Goal: Information Seeking & Learning: Compare options

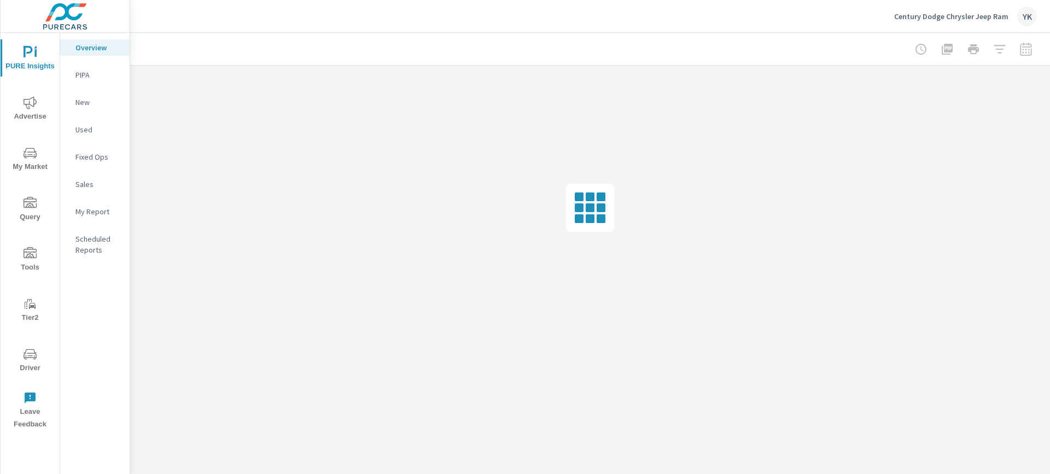
click at [81, 213] on p "My Report" at bounding box center [97, 211] width 45 height 11
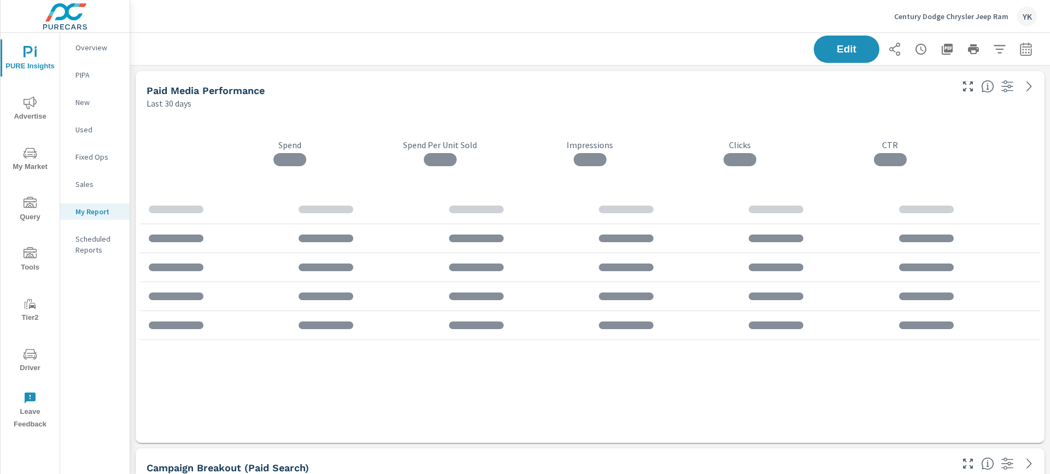
scroll to position [3277, 920]
click at [1028, 52] on icon "button" at bounding box center [1025, 51] width 7 height 4
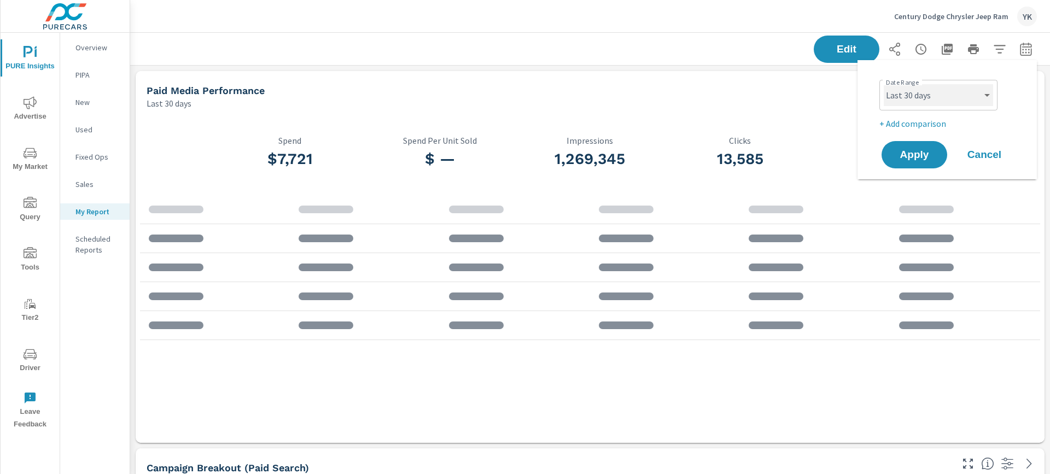
click at [944, 99] on select "Custom [DATE] Last week Last 7 days Last 14 days Last 30 days Last 45 days Last…" at bounding box center [938, 95] width 109 height 22
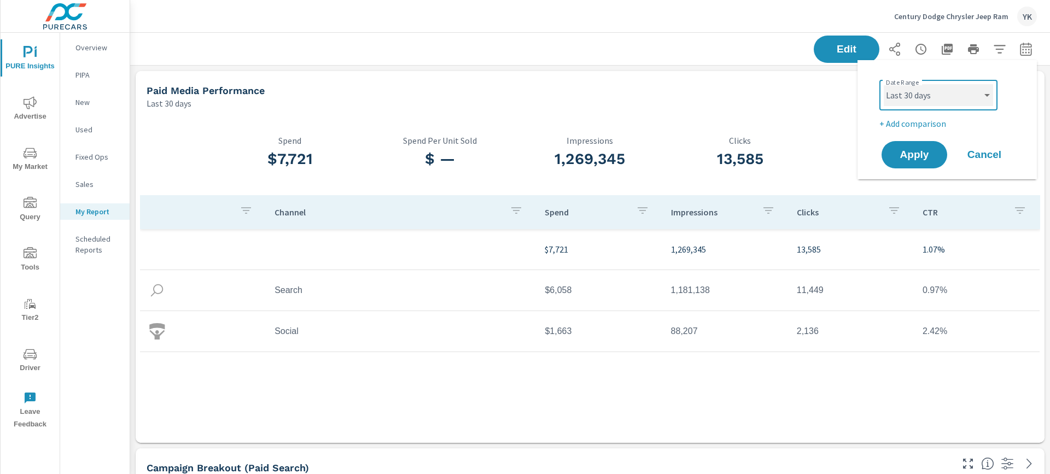
select select "Last month"
click at [884, 84] on select "Custom [DATE] Last week Last 7 days Last 14 days Last 30 days Last 45 days Last…" at bounding box center [938, 95] width 109 height 22
click at [901, 127] on p "+ Add comparison" at bounding box center [949, 123] width 140 height 13
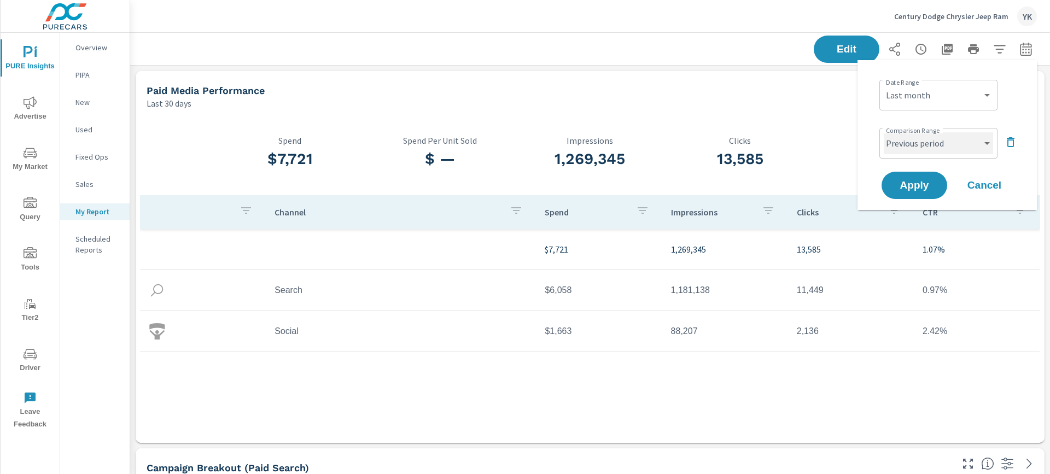
click at [901, 138] on select "Custom Previous period Previous month Previous year" at bounding box center [938, 143] width 109 height 22
select select "Previous month"
click at [884, 132] on select "Custom Previous period Previous month Previous year" at bounding box center [938, 143] width 109 height 22
click at [903, 185] on span "Apply" at bounding box center [914, 185] width 45 height 10
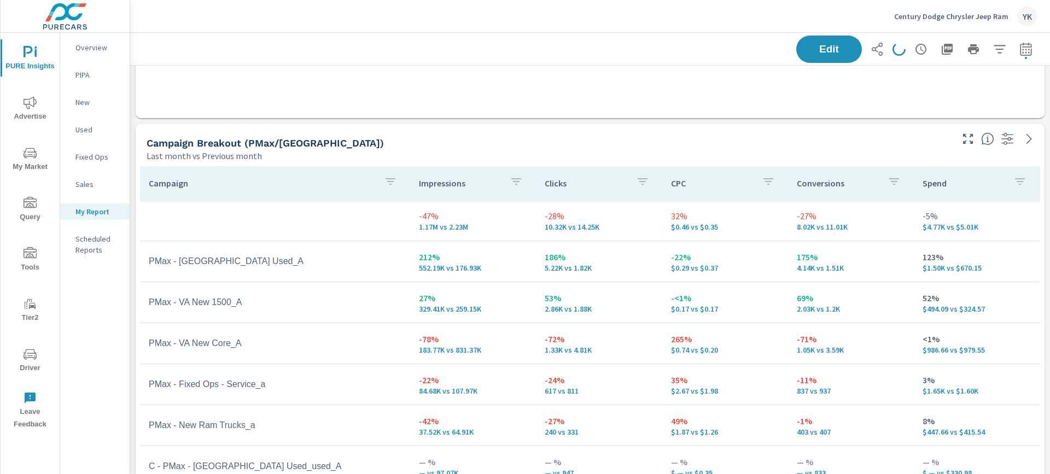
scroll to position [829, 0]
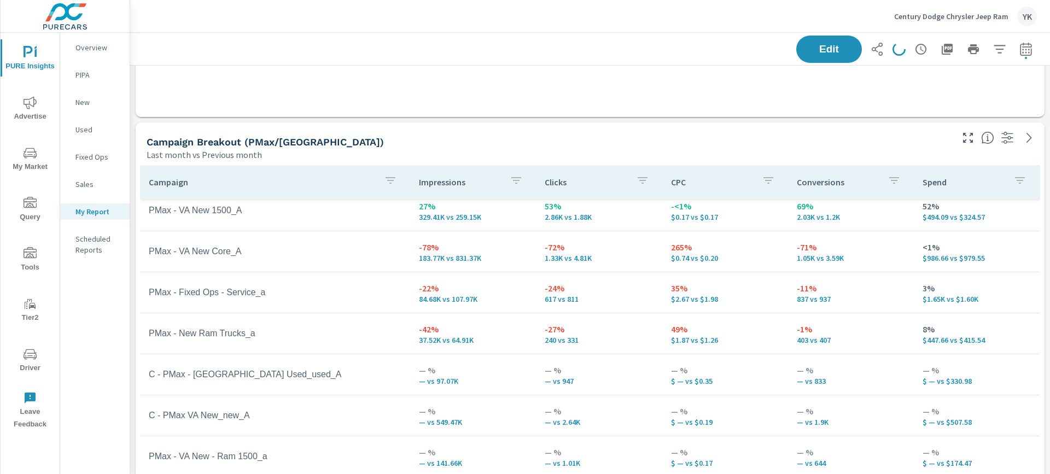
scroll to position [95, 0]
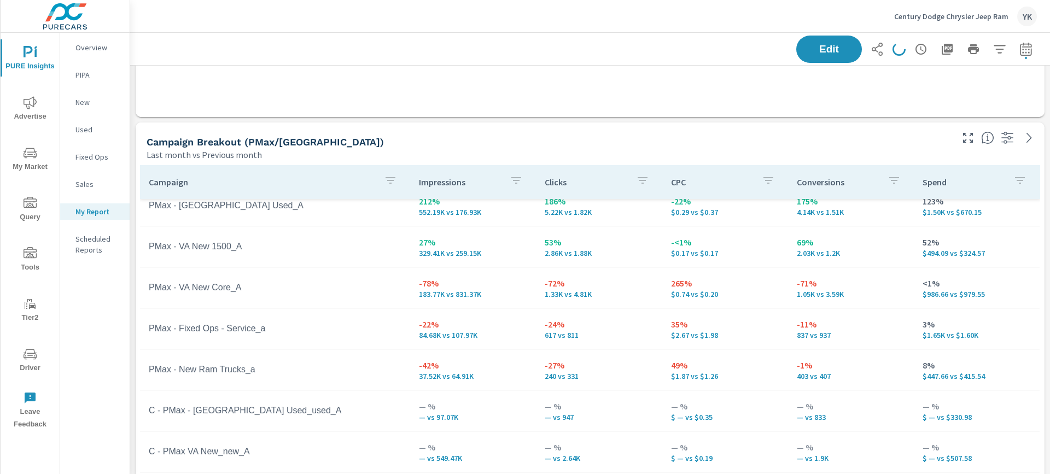
scroll to position [54, 0]
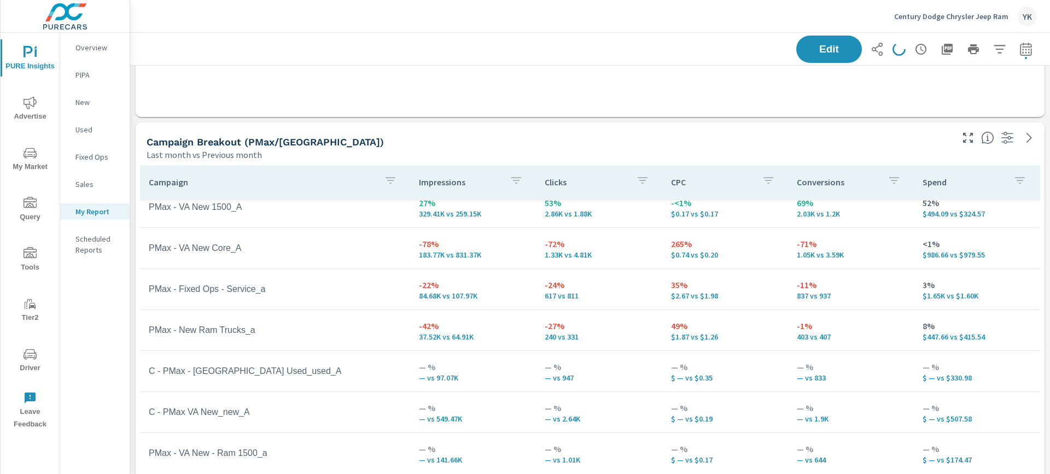
scroll to position [95, 0]
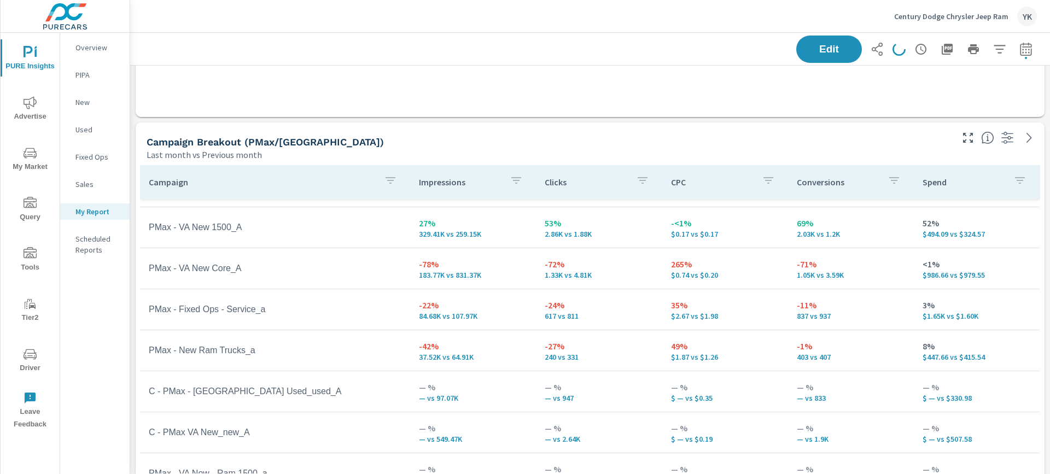
scroll to position [69, 0]
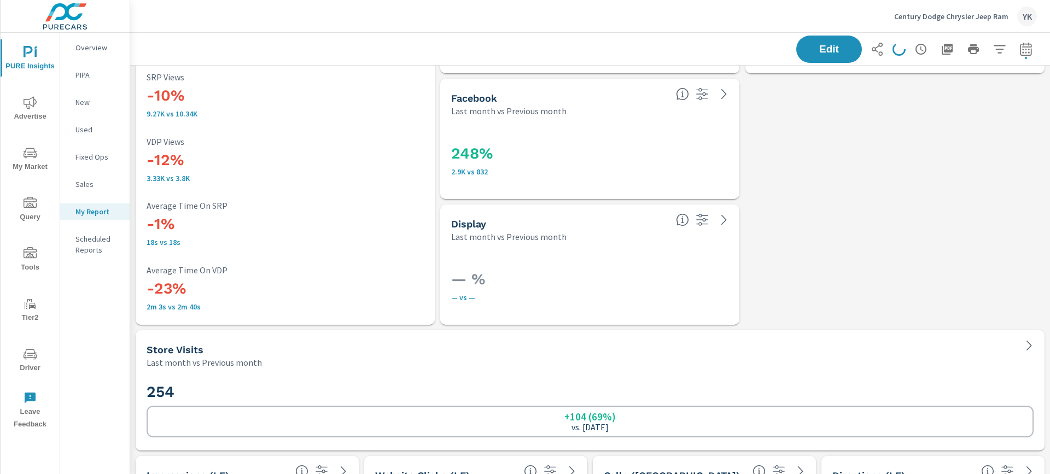
scroll to position [2825, 0]
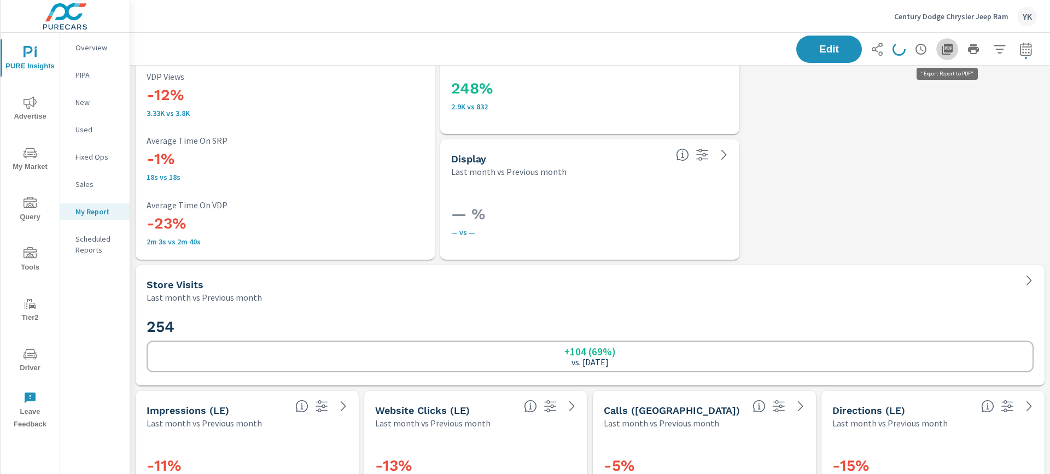
click at [941, 50] on icon "button" at bounding box center [947, 49] width 13 height 13
click at [946, 48] on icon "button" at bounding box center [947, 49] width 13 height 13
click at [25, 112] on span "Advertise" at bounding box center [30, 109] width 53 height 27
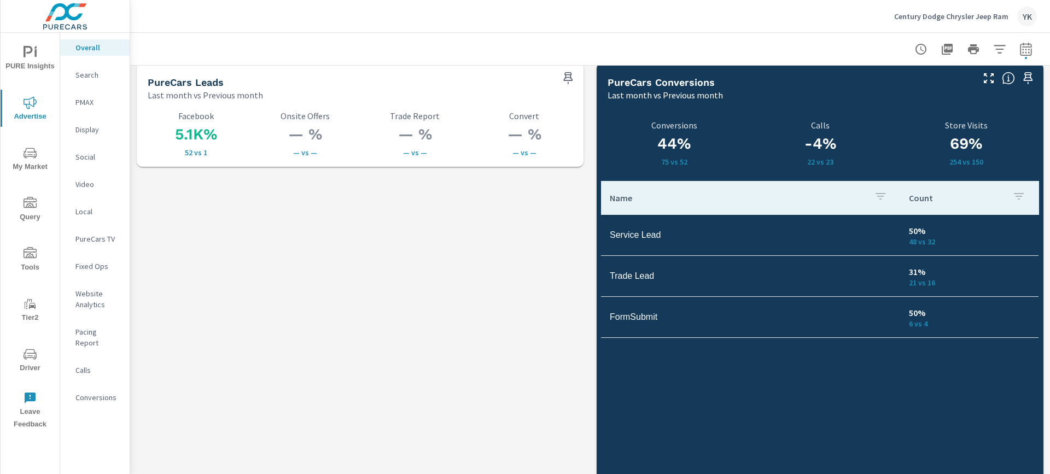
scroll to position [1520, 0]
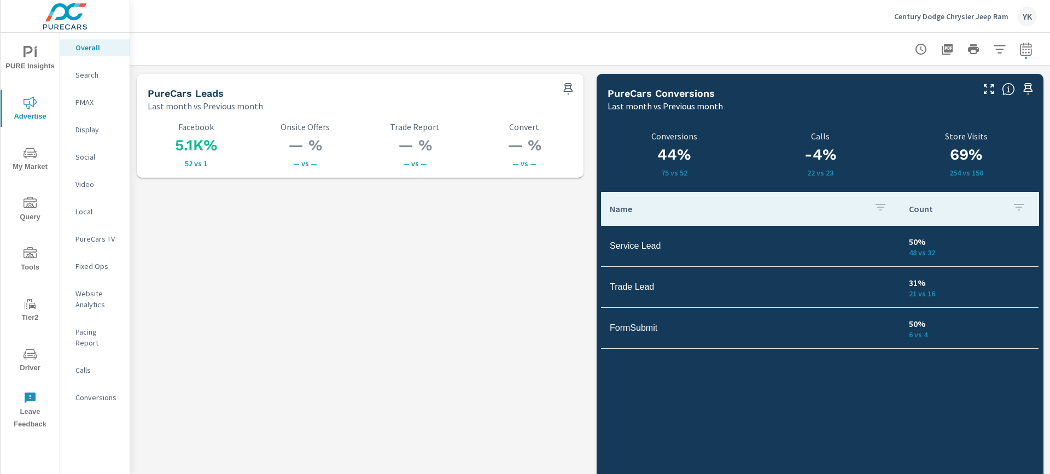
click at [91, 392] on p "Conversions" at bounding box center [97, 397] width 45 height 11
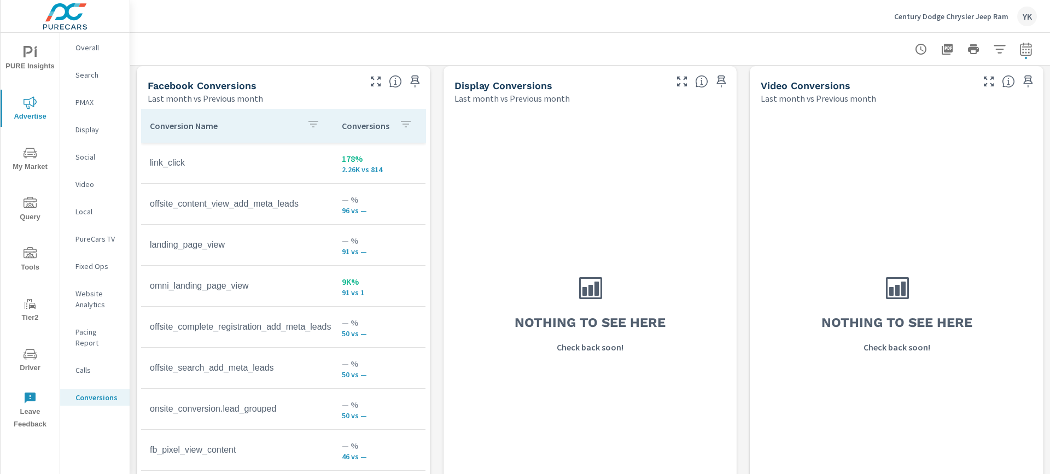
scroll to position [1060, 0]
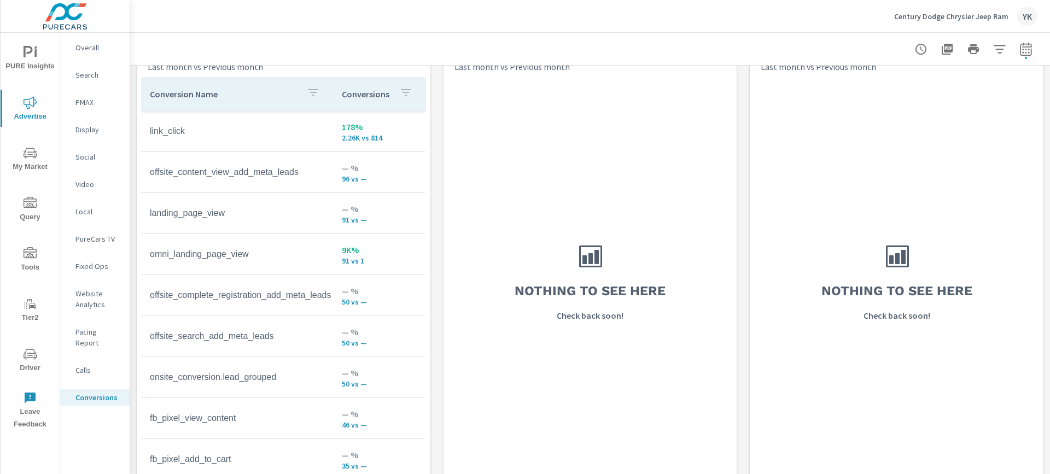
scroll to position [1105, 0]
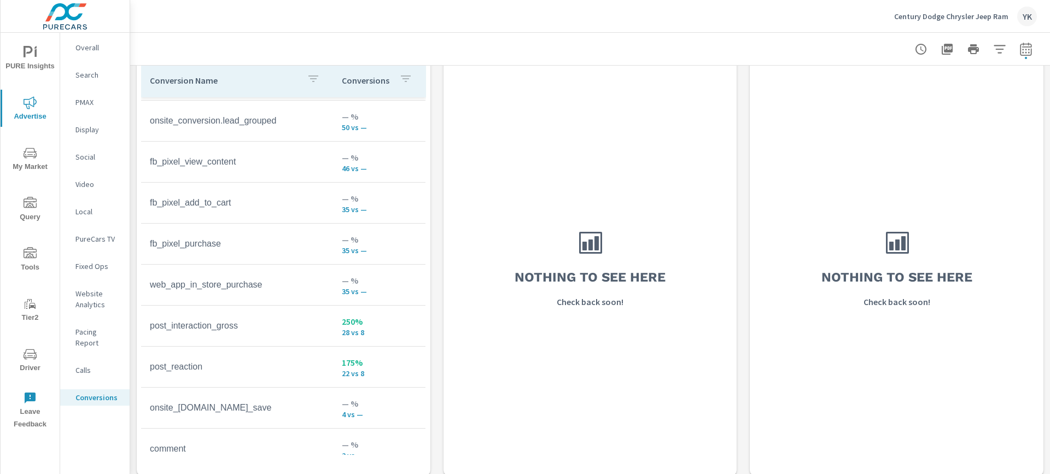
scroll to position [147, 0]
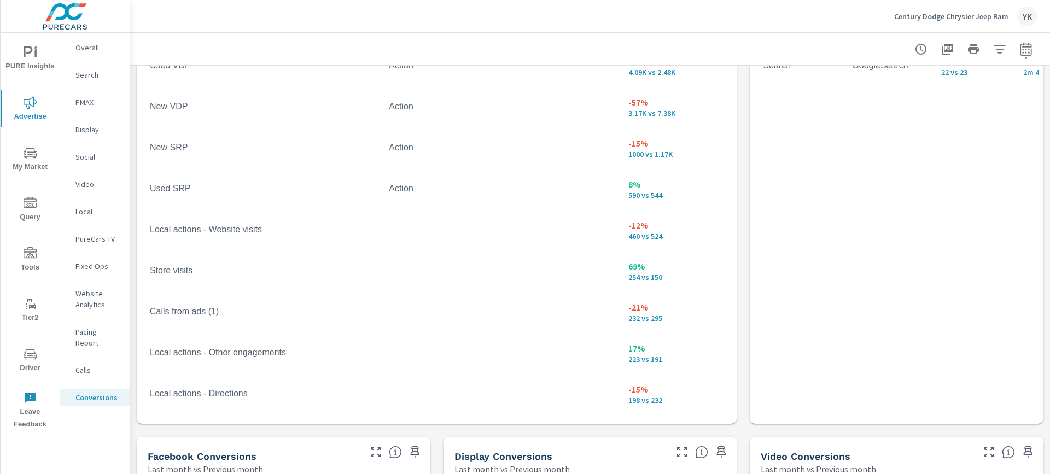
scroll to position [632, 0]
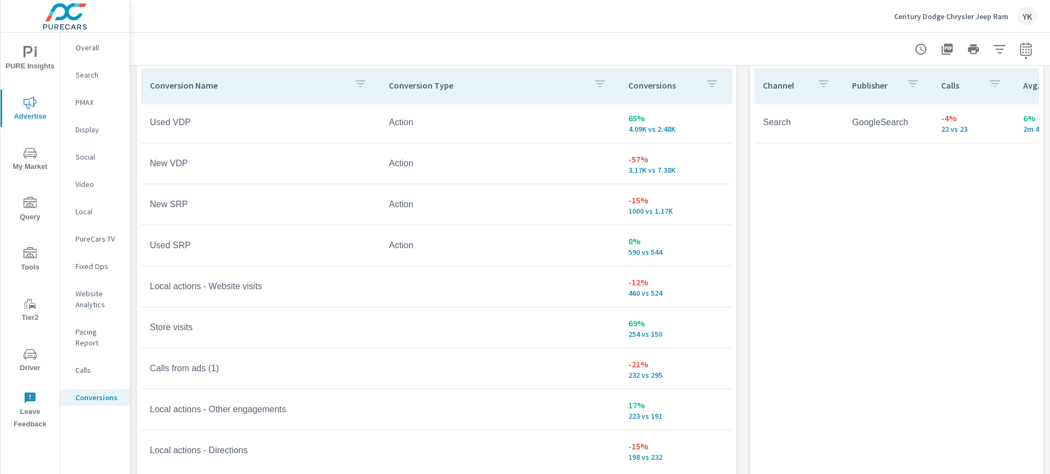
click at [42, 59] on span "PURE Insights" at bounding box center [30, 59] width 53 height 27
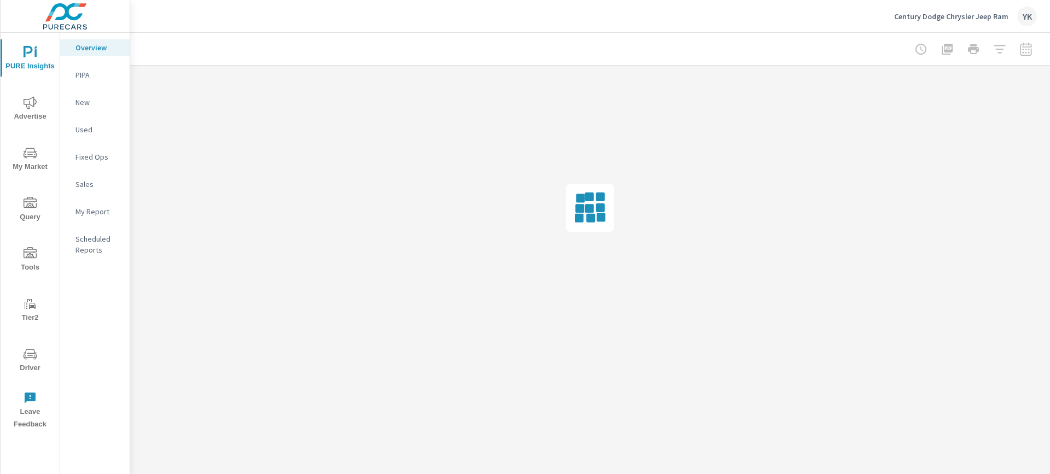
click at [95, 206] on p "My Report" at bounding box center [97, 211] width 45 height 11
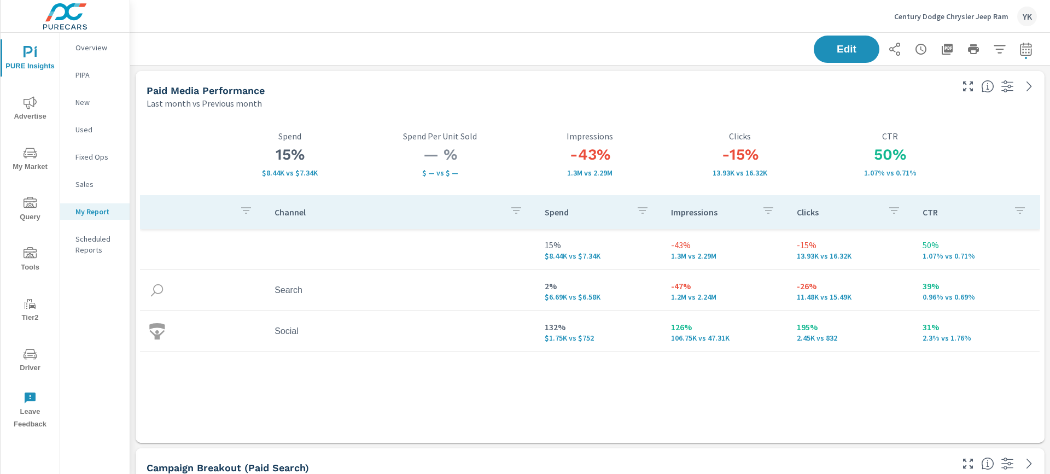
scroll to position [3277, 920]
click at [845, 40] on button "Edit" at bounding box center [847, 49] width 68 height 28
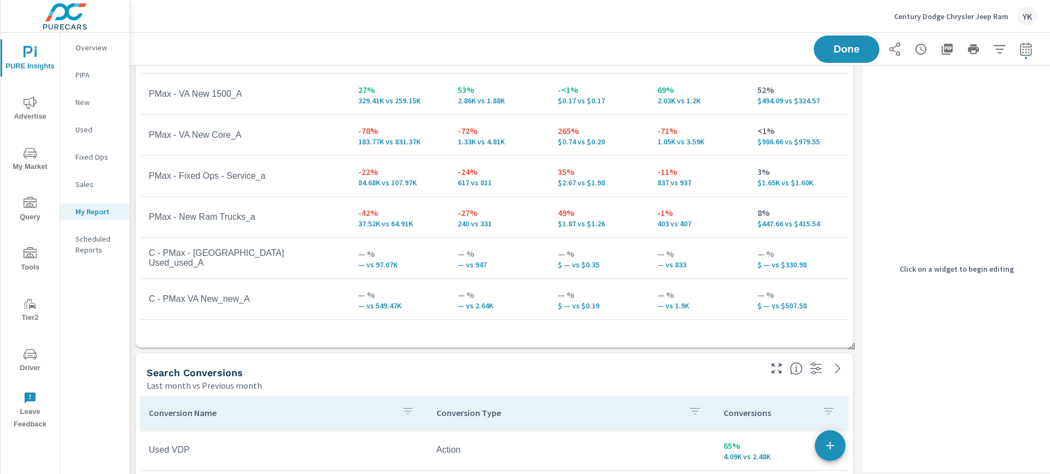
scroll to position [1094, 0]
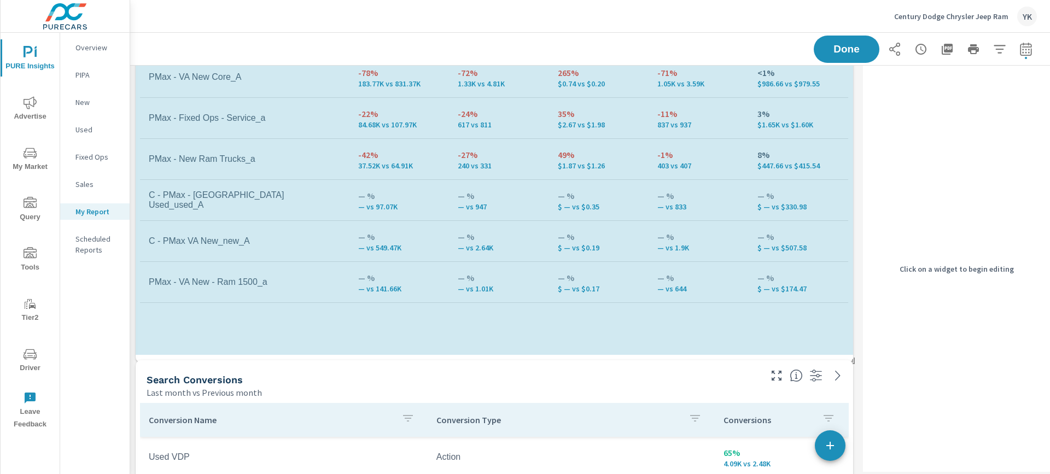
scroll to position [3403, 729]
drag, startPoint x: 850, startPoint y: 226, endPoint x: 853, endPoint y: 367, distance: 141.1
click at [853, 366] on span at bounding box center [847, 361] width 11 height 11
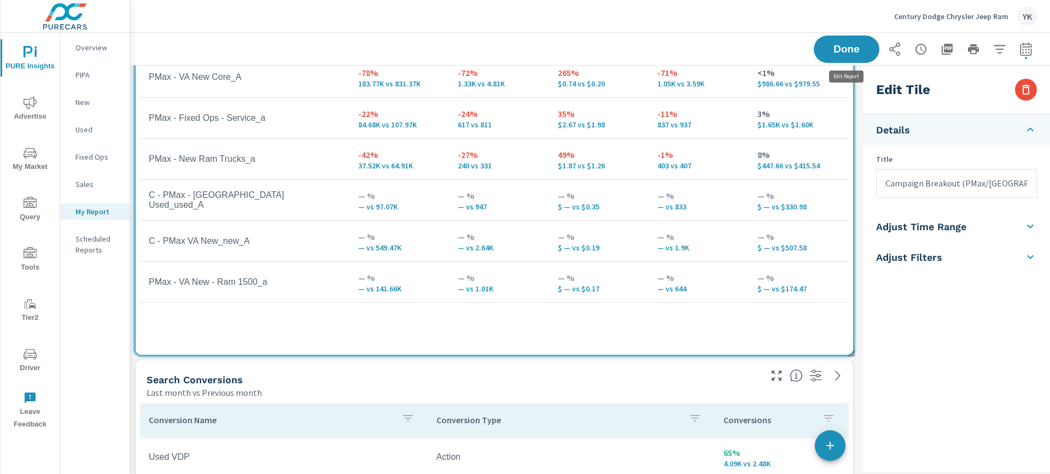
click at [859, 59] on button "Done" at bounding box center [847, 49] width 66 height 27
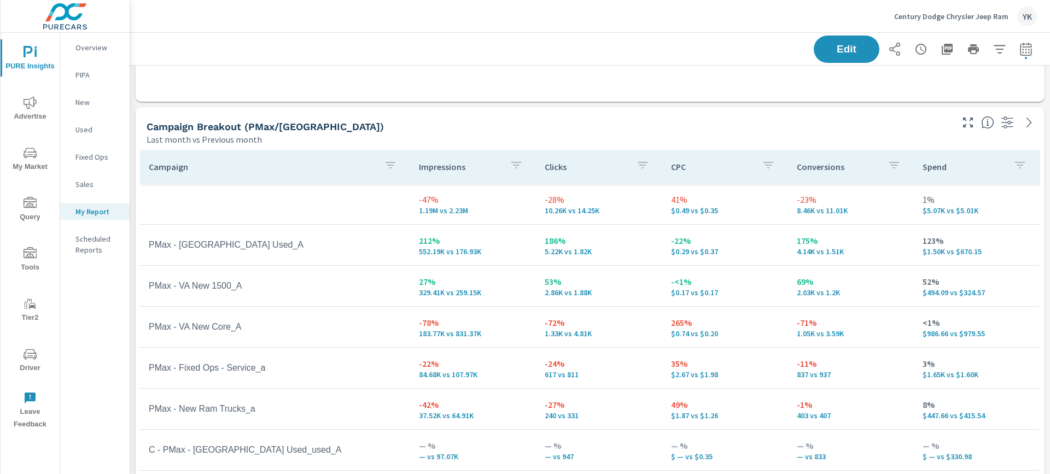
scroll to position [839, 0]
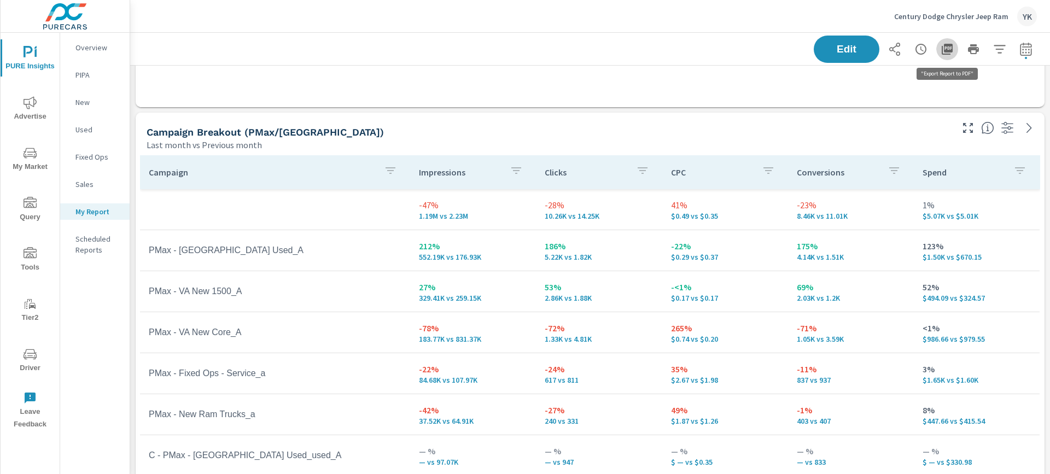
click at [952, 54] on icon "button" at bounding box center [947, 49] width 13 height 13
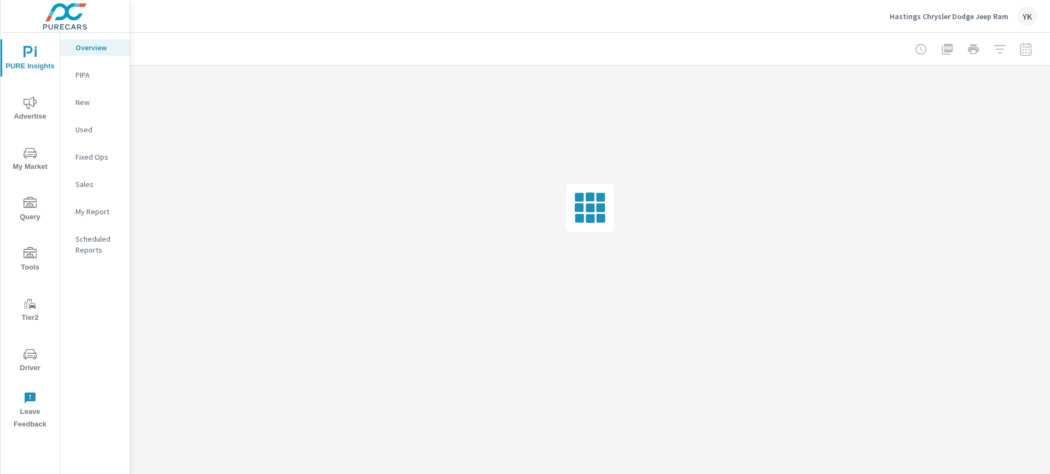
click at [79, 219] on div "My Report" at bounding box center [94, 211] width 69 height 16
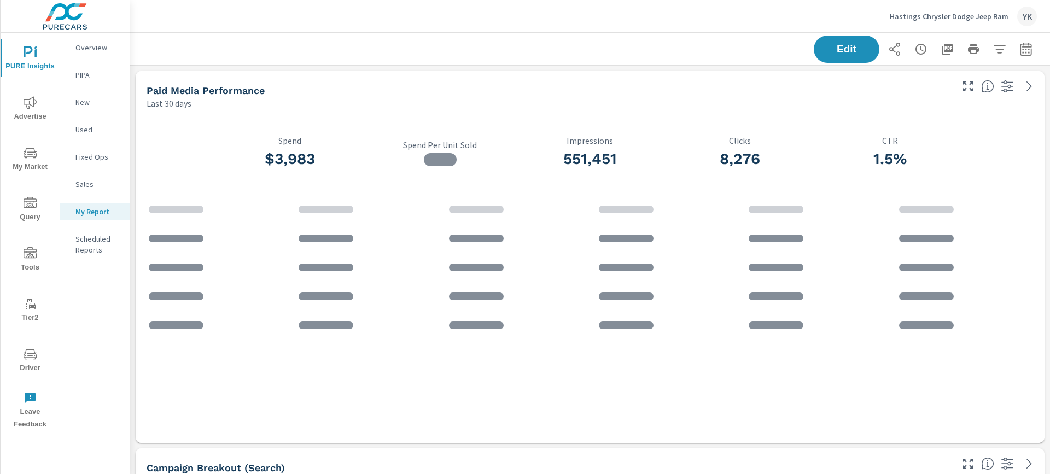
scroll to position [11, 0]
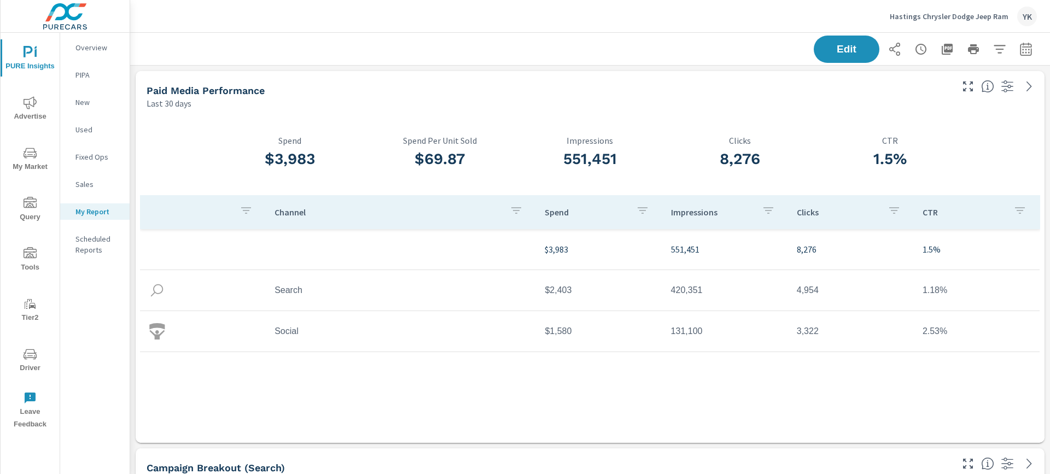
click at [1035, 43] on button "button" at bounding box center [1026, 49] width 22 height 22
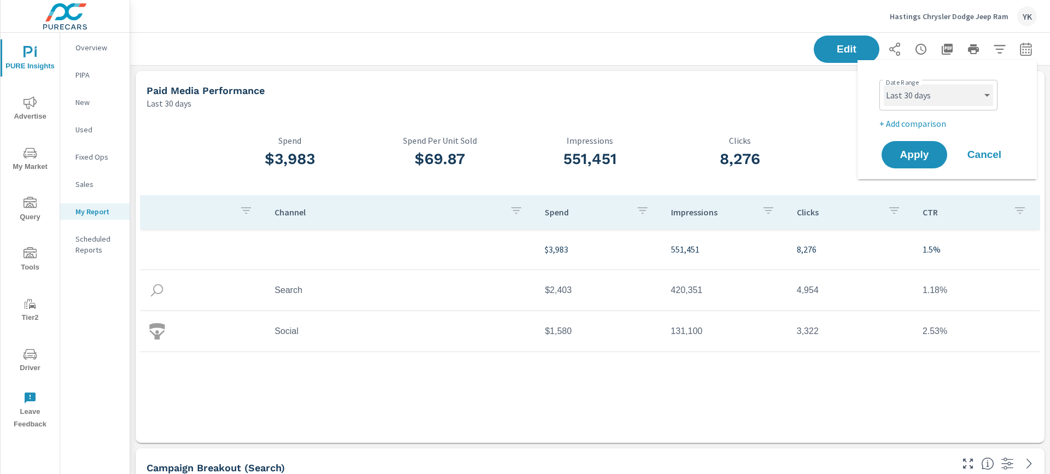
click at [961, 100] on select "Custom Yesterday Last week Last 7 days Last 14 days Last 30 days Last 45 days L…" at bounding box center [938, 95] width 109 height 22
select select "Last month"
click at [884, 84] on select "Custom Yesterday Last week Last 7 days Last 14 days Last 30 days Last 45 days L…" at bounding box center [938, 95] width 109 height 22
click at [912, 125] on p "+ Add comparison" at bounding box center [949, 123] width 140 height 13
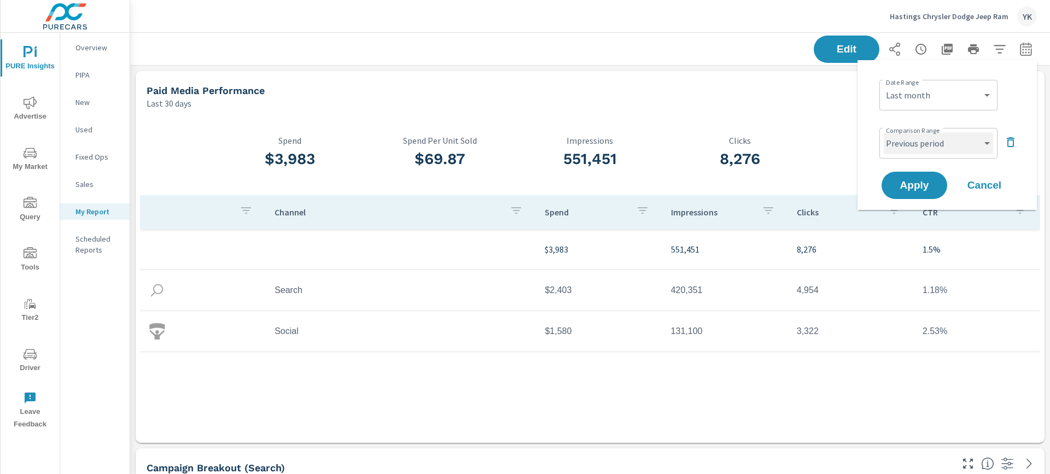
click at [913, 137] on select "Custom Previous period Previous month Previous year" at bounding box center [938, 143] width 109 height 22
select select "Previous month"
click at [884, 132] on select "Custom Previous period Previous month Previous year" at bounding box center [938, 143] width 109 height 22
click at [917, 180] on span "Apply" at bounding box center [914, 185] width 45 height 10
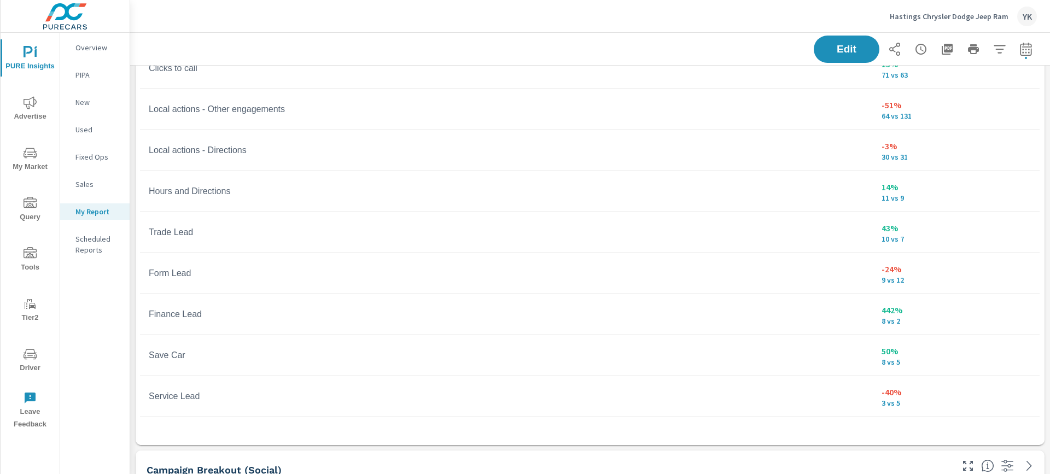
scroll to position [1598, 0]
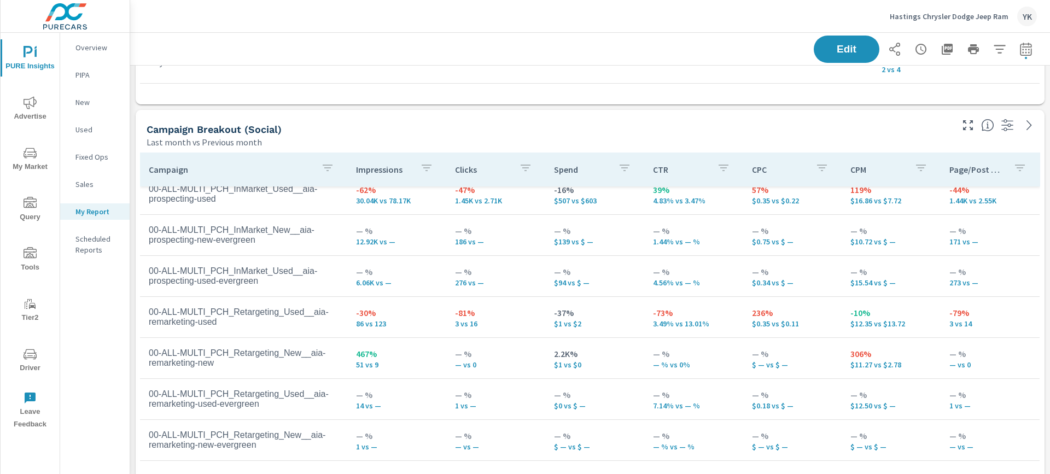
scroll to position [2364, 0]
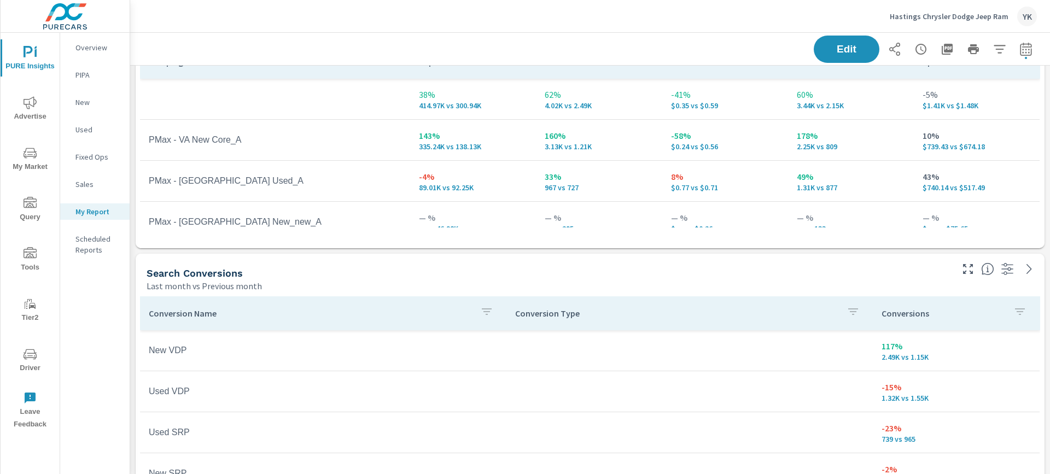
scroll to position [935, 0]
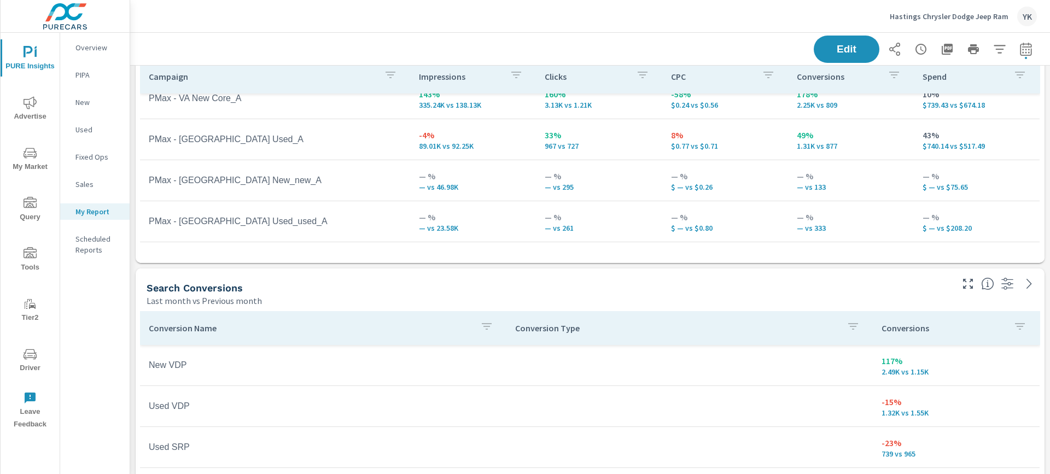
scroll to position [56, 0]
click at [836, 48] on span "Edit" at bounding box center [846, 49] width 45 height 10
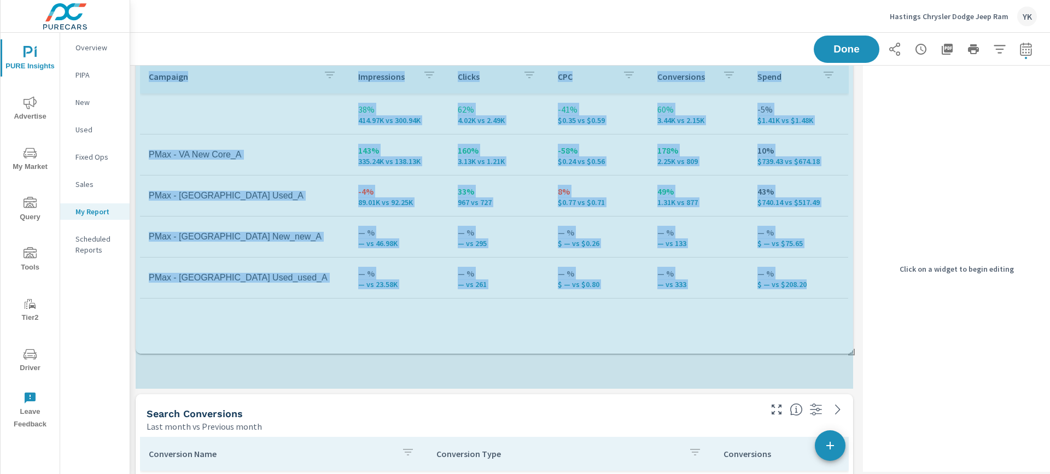
scroll to position [2899, 729]
drag, startPoint x: 852, startPoint y: 259, endPoint x: 858, endPoint y: 350, distance: 91.0
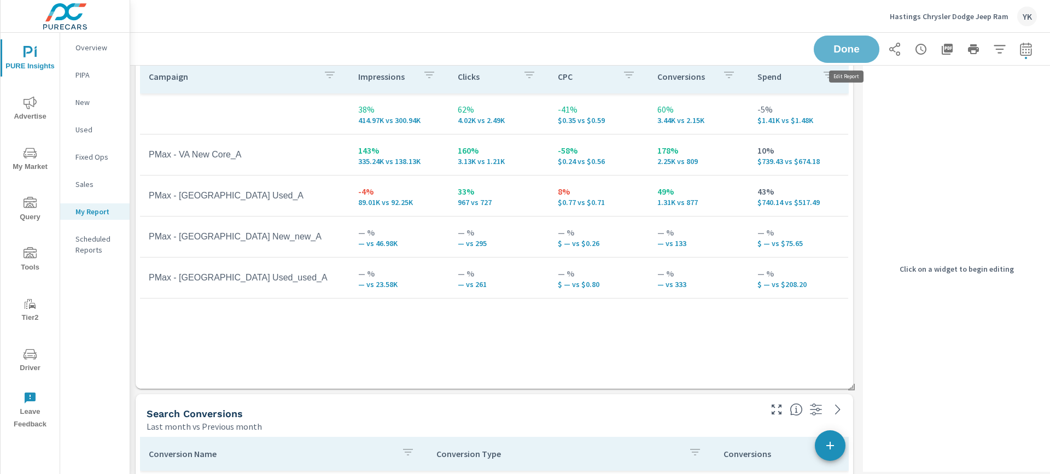
click at [856, 51] on span "Done" at bounding box center [847, 49] width 44 height 10
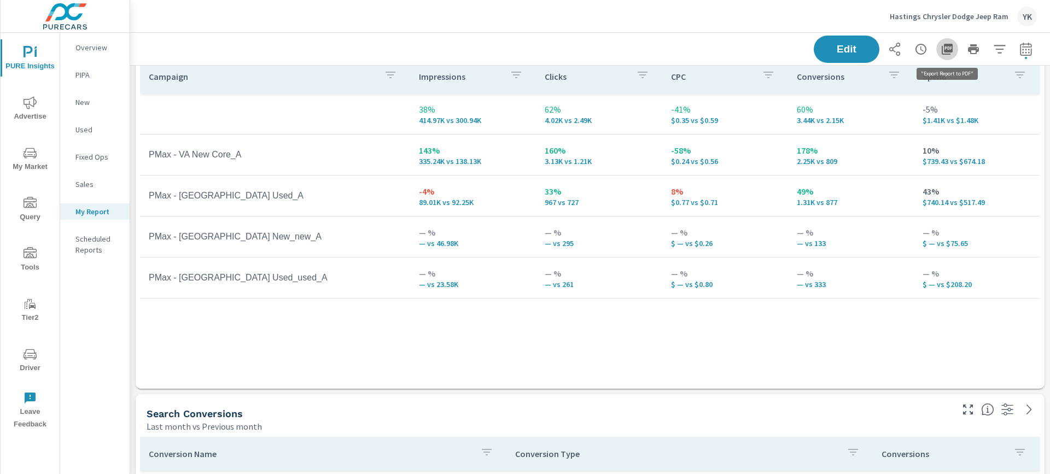
click at [954, 54] on button "button" at bounding box center [947, 49] width 22 height 22
click at [35, 107] on icon "nav menu" at bounding box center [30, 102] width 13 height 13
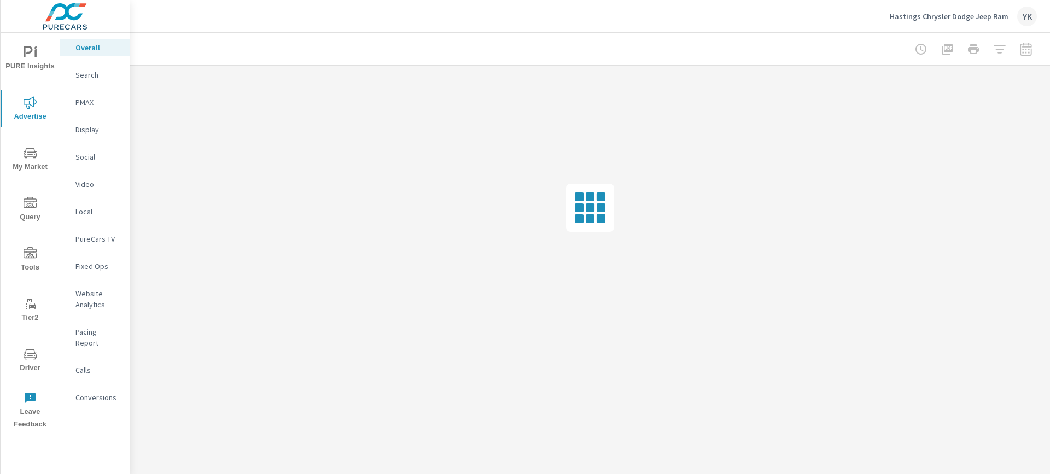
click at [78, 377] on nav "Overall Search PMAX Display Social Video Local PureCars TV Fixed Ops Website An…" at bounding box center [94, 227] width 69 height 388
click at [83, 392] on p "Conversions" at bounding box center [97, 397] width 45 height 11
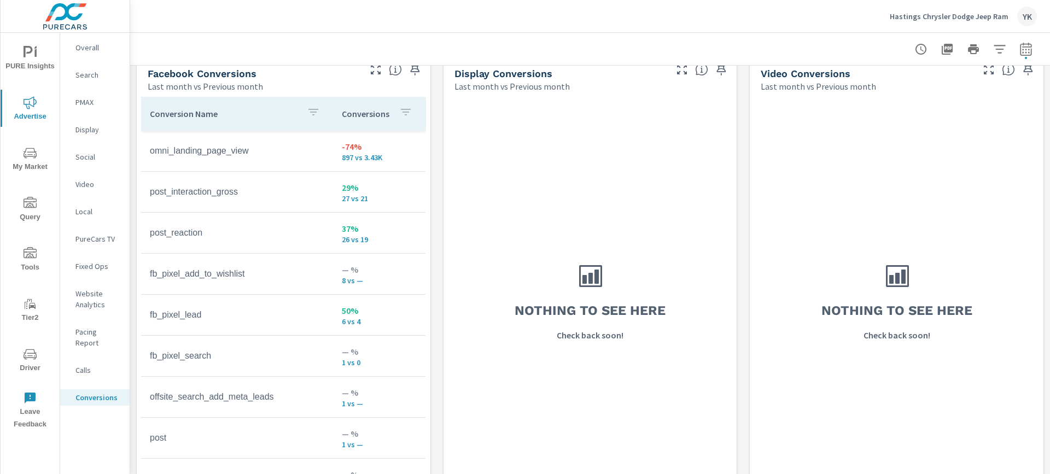
scroll to position [1085, 0]
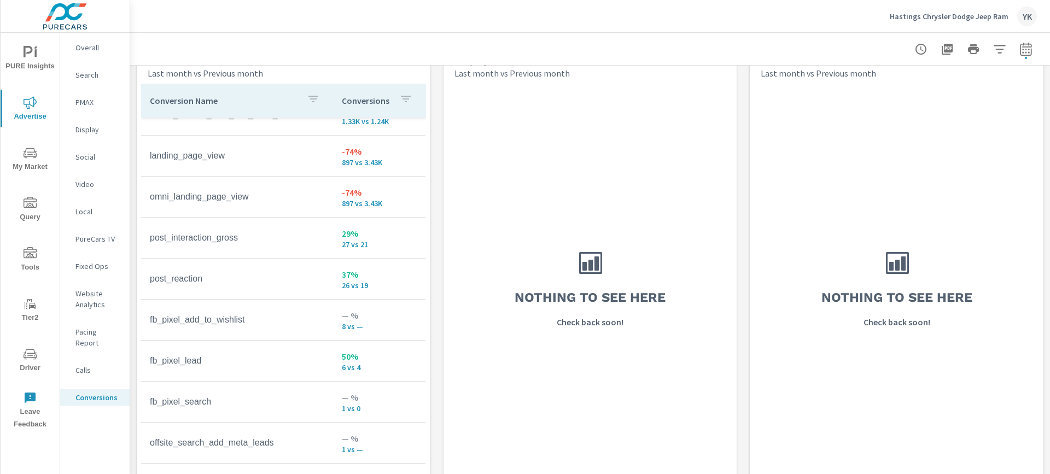
scroll to position [61, 0]
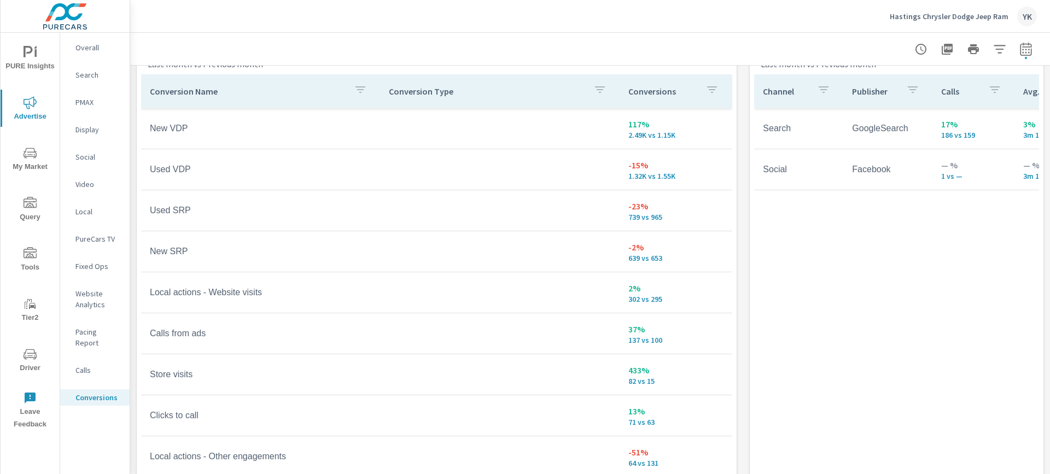
scroll to position [625, 0]
click at [89, 173] on nav "Overall Search PMAX Display Social Video Local PureCars TV Fixed Ops Website An…" at bounding box center [94, 227] width 69 height 388
click at [90, 160] on p "Social" at bounding box center [97, 157] width 45 height 11
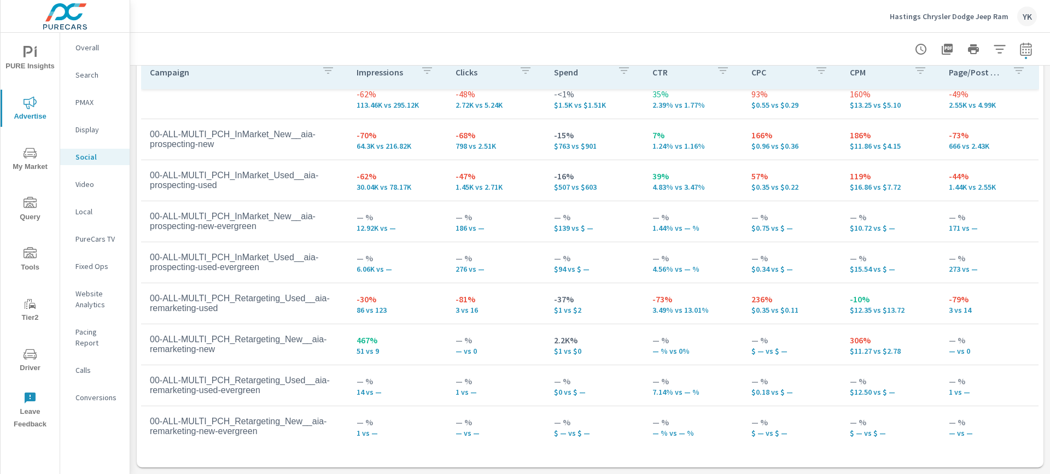
scroll to position [11, 0]
click at [96, 374] on nav "Overall Search PMAX Display Social Video Local PureCars TV Fixed Ops Website An…" at bounding box center [94, 227] width 69 height 388
click at [96, 392] on p "Conversions" at bounding box center [97, 397] width 45 height 11
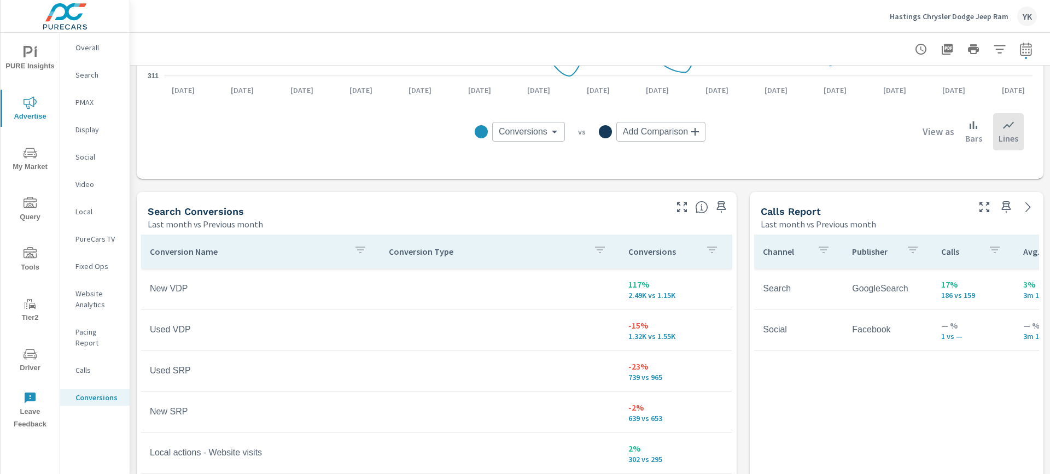
scroll to position [694, 0]
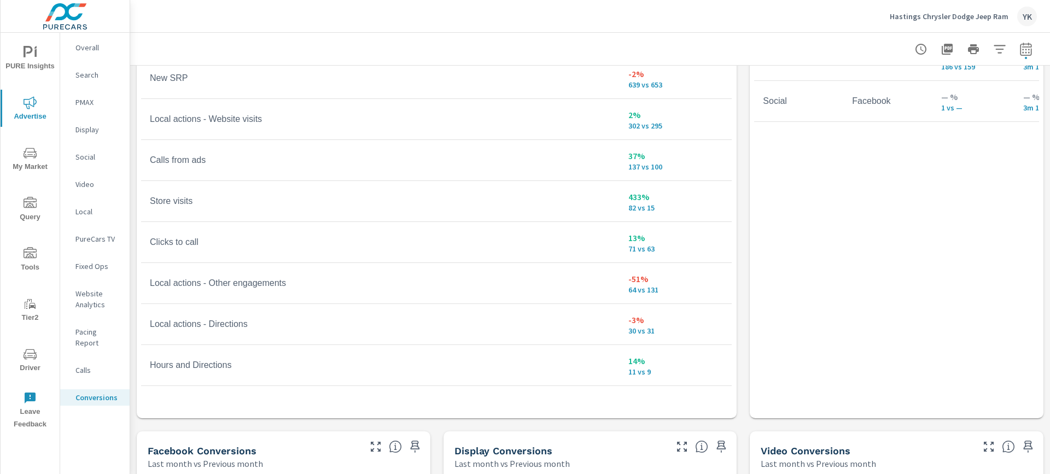
scroll to position [276, 0]
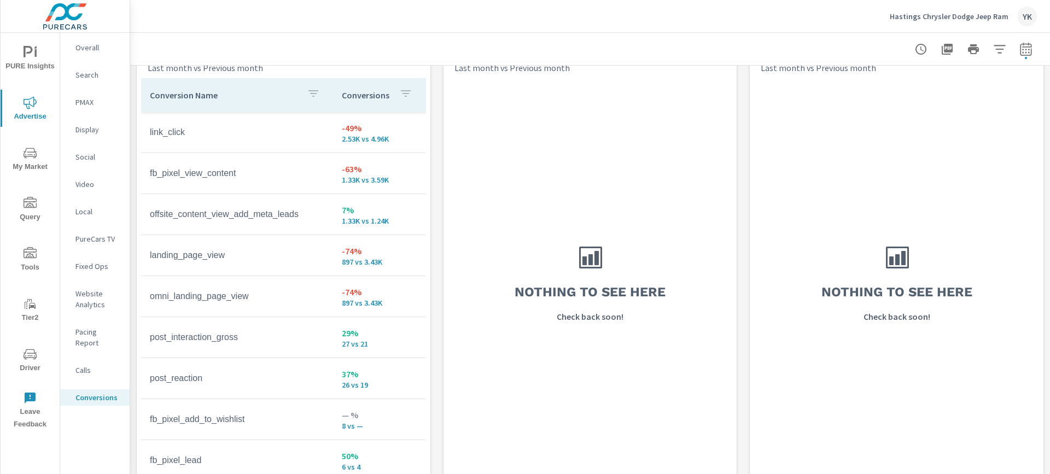
scroll to position [1113, 0]
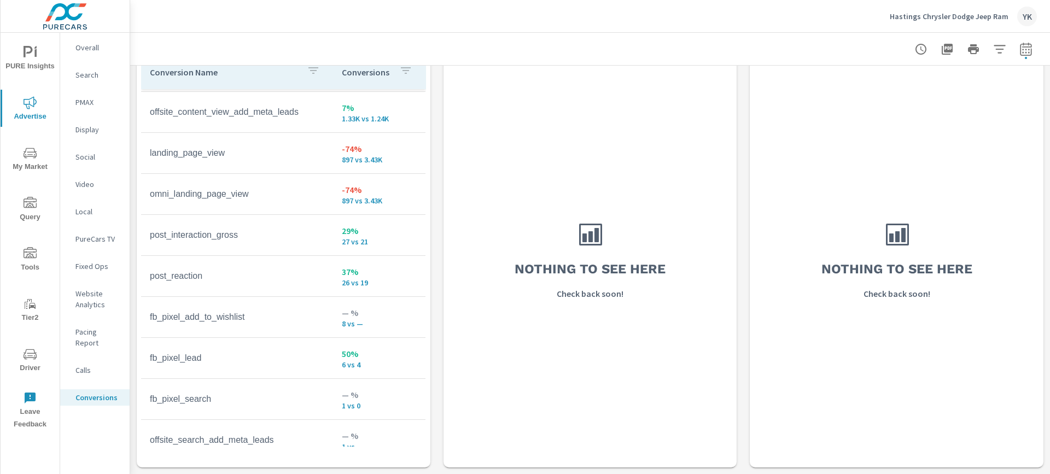
scroll to position [84, 0]
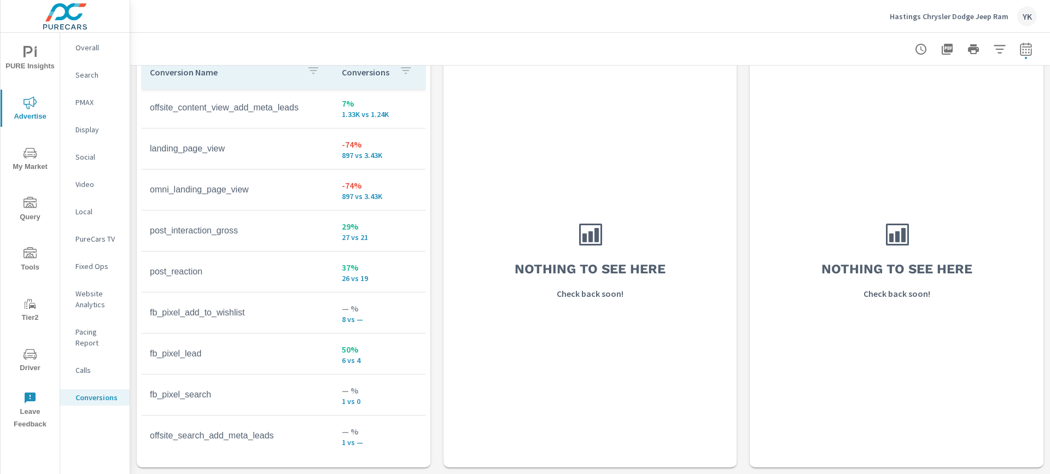
click at [85, 157] on p "Social" at bounding box center [97, 157] width 45 height 11
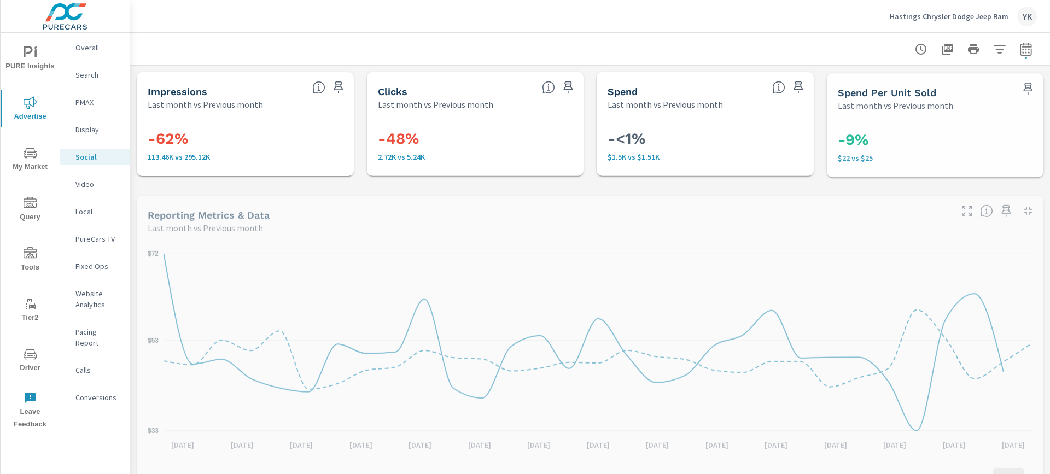
click at [1021, 46] on icon "button" at bounding box center [1025, 48] width 11 height 13
select select "Last month"
select select "Previous month"
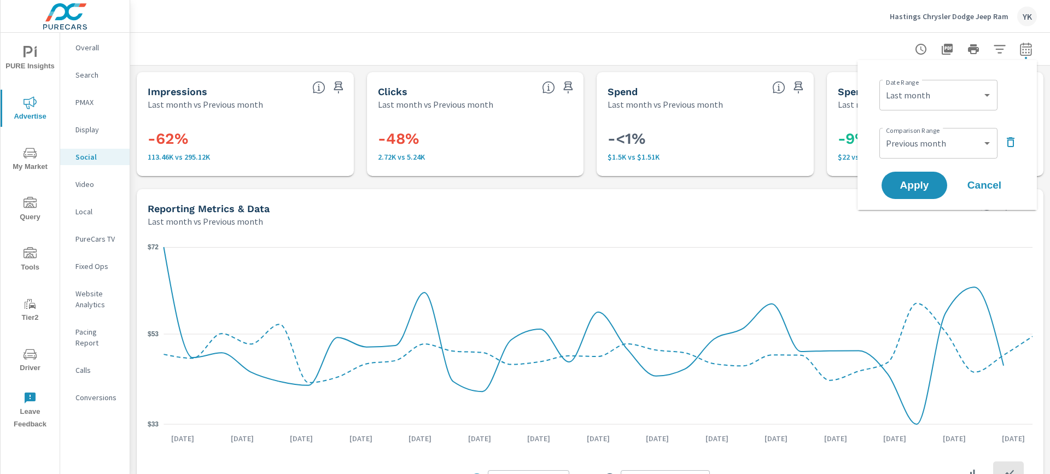
click at [946, 81] on div "Custom Yesterday Last week Last 7 days Last 14 days Last 30 days Last 45 days L…" at bounding box center [938, 95] width 118 height 31
click at [943, 93] on select "Custom Yesterday Last week Last 7 days Last 14 days Last 30 days Last 45 days L…" at bounding box center [938, 95] width 109 height 22
select select "Month to date"
click at [884, 84] on select "Custom Yesterday Last week Last 7 days Last 14 days Last 30 days Last 45 days L…" at bounding box center [938, 95] width 109 height 22
click at [923, 180] on span "Apply" at bounding box center [914, 185] width 45 height 10
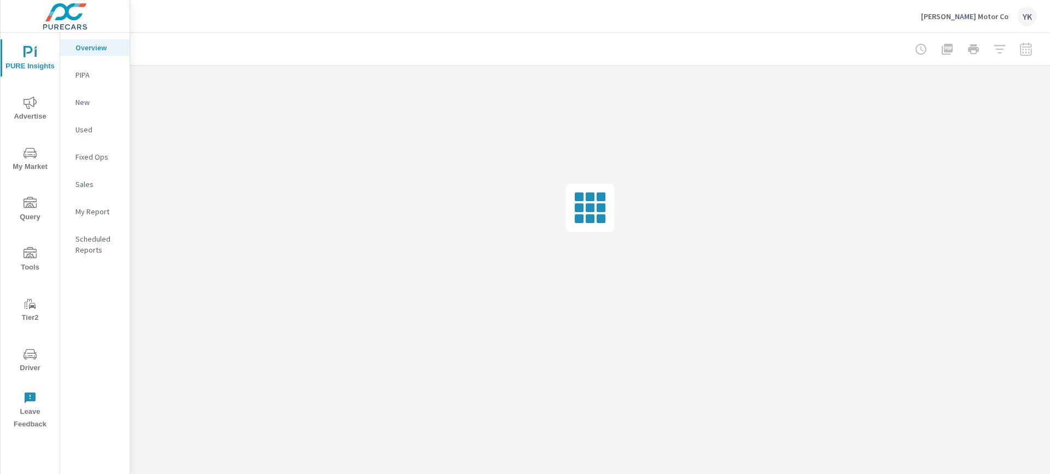
click at [92, 203] on div "My Report" at bounding box center [94, 211] width 69 height 16
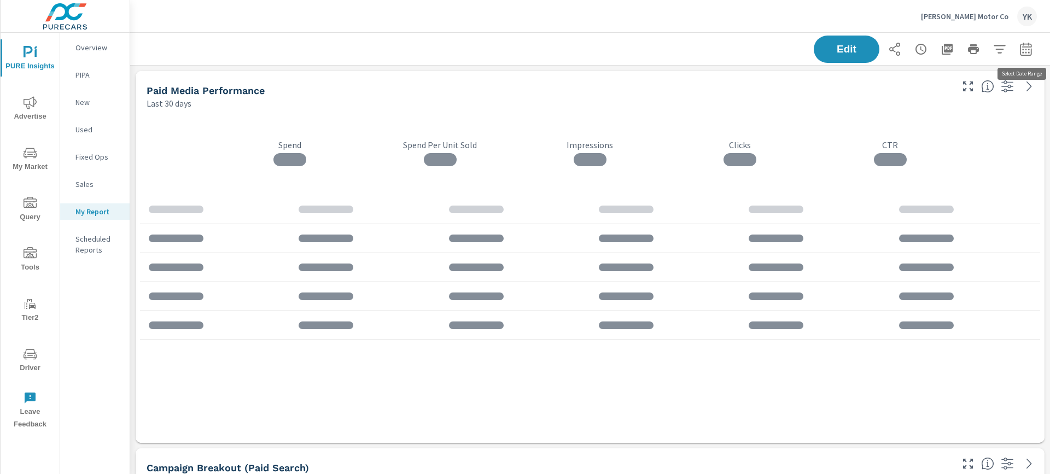
scroll to position [3151, 920]
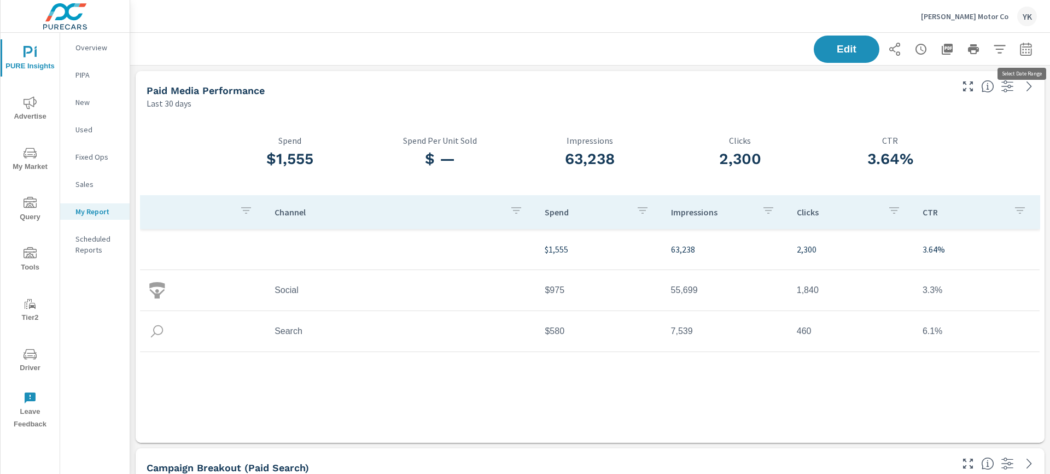
click at [1033, 54] on button "button" at bounding box center [1026, 49] width 22 height 22
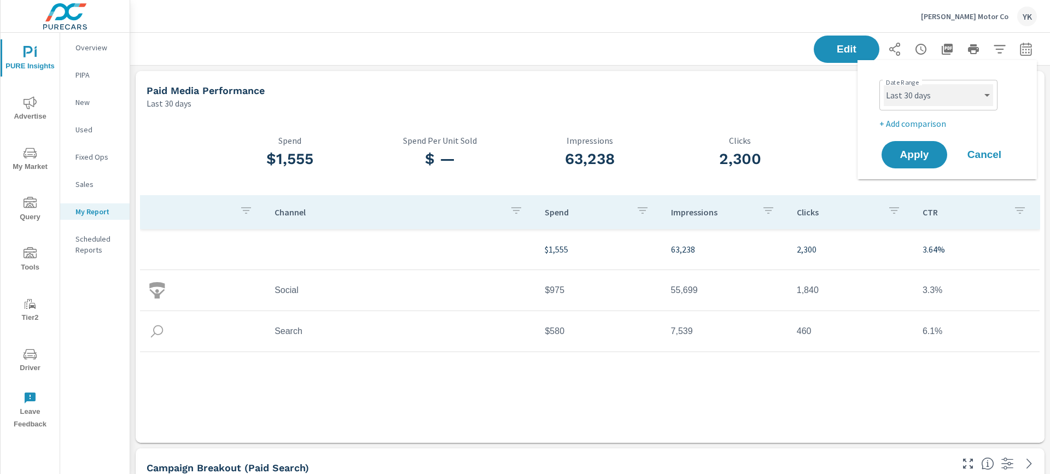
click at [957, 91] on select "Custom [DATE] Last week Last 7 days Last 14 days Last 30 days Last 45 days Last…" at bounding box center [938, 95] width 109 height 22
select select "Last month"
click at [884, 84] on select "Custom [DATE] Last week Last 7 days Last 14 days Last 30 days Last 45 days Last…" at bounding box center [938, 95] width 109 height 22
click at [913, 121] on p "+ Add comparison" at bounding box center [949, 123] width 140 height 13
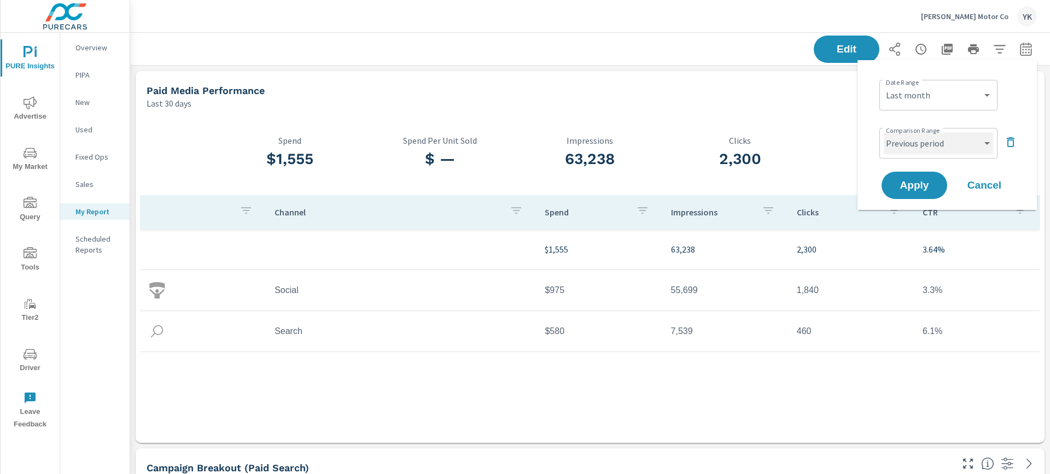
click at [913, 134] on select "Custom Previous period Previous month Previous year" at bounding box center [938, 143] width 109 height 22
select select "Previous month"
click at [884, 132] on select "Custom Previous period Previous month Previous year" at bounding box center [938, 143] width 109 height 22
click at [914, 180] on span "Apply" at bounding box center [914, 185] width 45 height 10
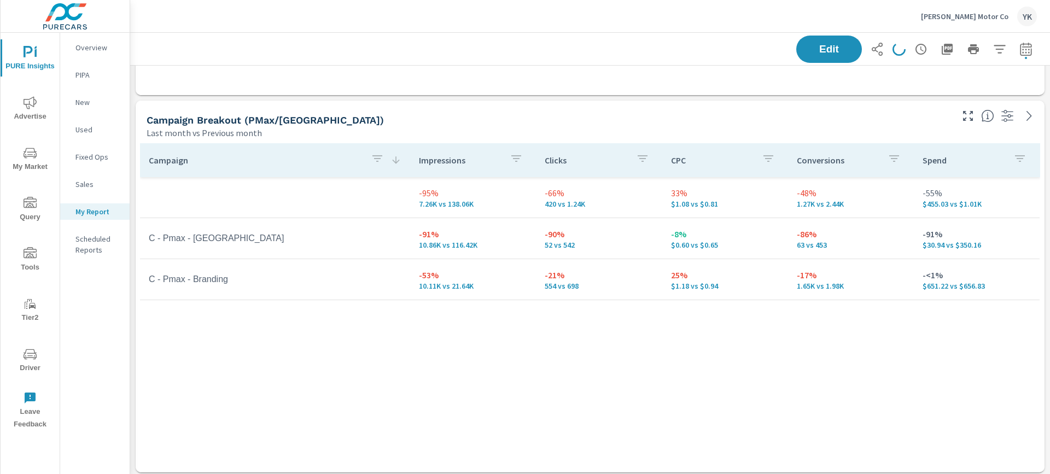
scroll to position [852, 0]
click at [950, 49] on icon "button" at bounding box center [947, 49] width 11 height 11
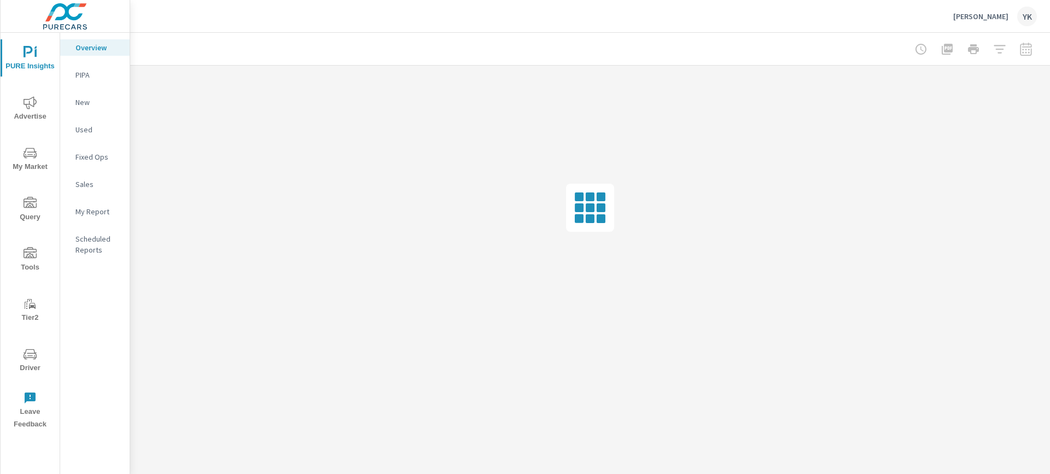
click at [94, 215] on p "My Report" at bounding box center [97, 211] width 45 height 11
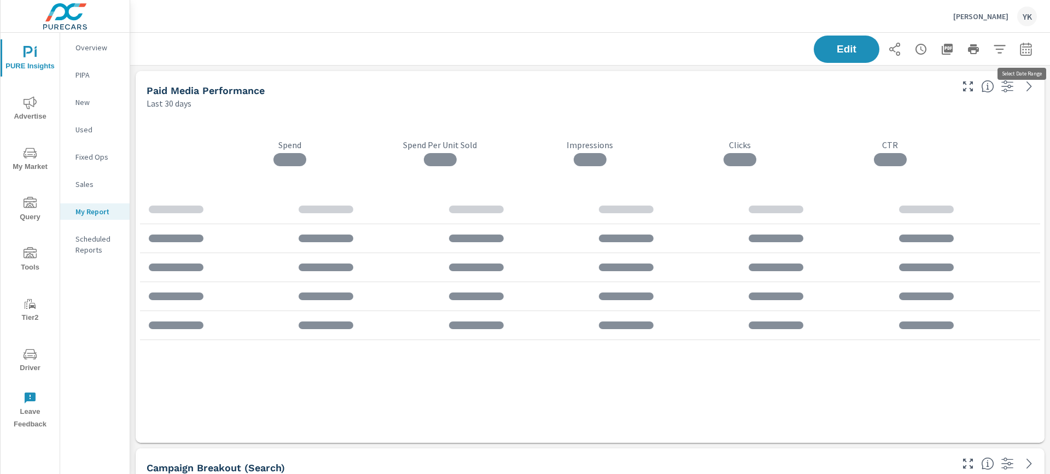
scroll to position [3151, 920]
click at [1029, 49] on icon "button" at bounding box center [1025, 51] width 7 height 4
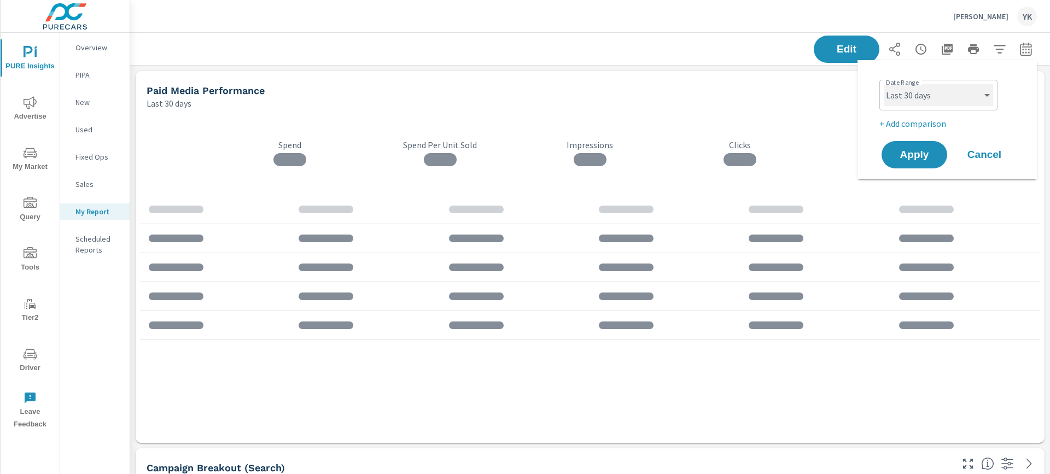
click at [938, 98] on select "Custom [DATE] Last week Last 7 days Last 14 days Last 30 days Last 45 days Last…" at bounding box center [938, 95] width 109 height 22
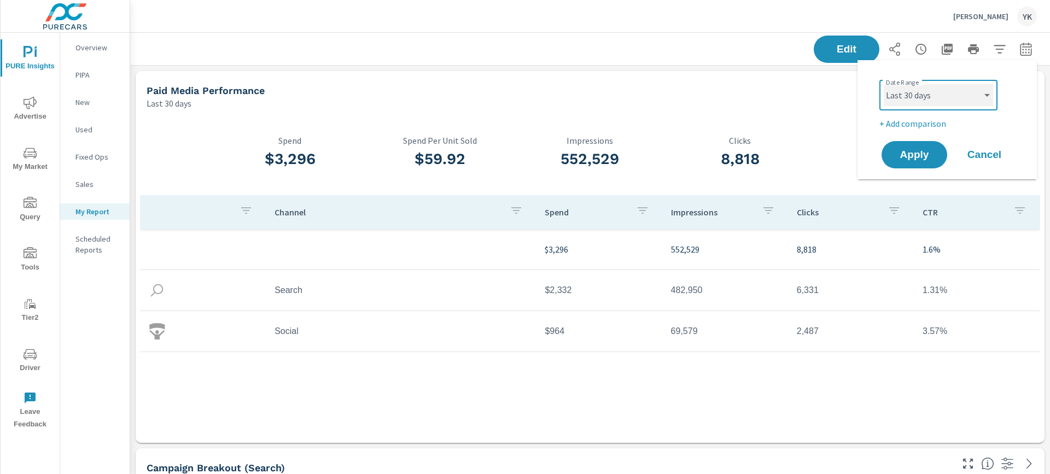
select select "Last month"
click at [884, 84] on select "Custom [DATE] Last week Last 7 days Last 14 days Last 30 days Last 45 days Last…" at bounding box center [938, 95] width 109 height 22
click at [908, 119] on p "+ Add comparison" at bounding box center [949, 123] width 140 height 13
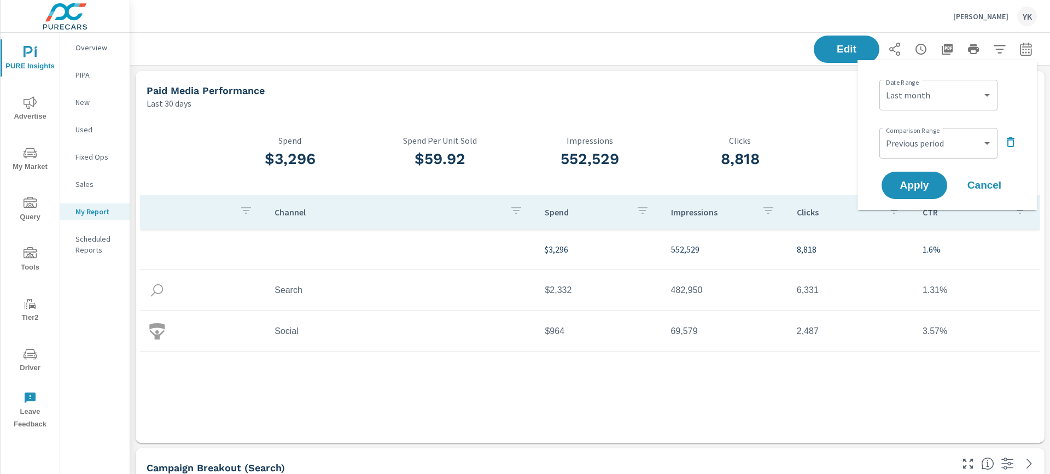
click at [908, 128] on div "Custom Previous period Previous month Previous year ​" at bounding box center [938, 143] width 118 height 31
click at [911, 143] on select "Custom Previous period Previous month Previous year" at bounding box center [938, 143] width 109 height 22
select select "Previous month"
click at [884, 132] on select "Custom Previous period Previous month Previous year" at bounding box center [938, 143] width 109 height 22
click at [911, 180] on span "Apply" at bounding box center [914, 185] width 45 height 10
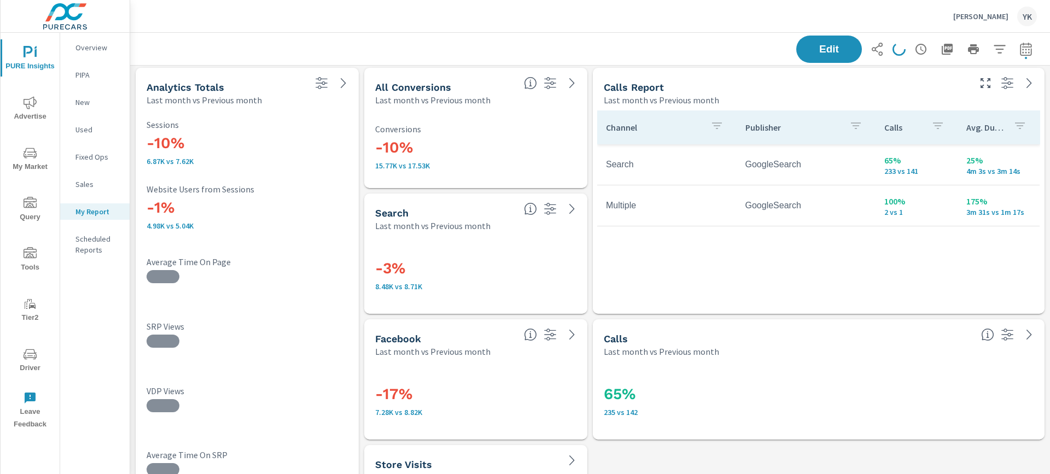
scroll to position [2742, 0]
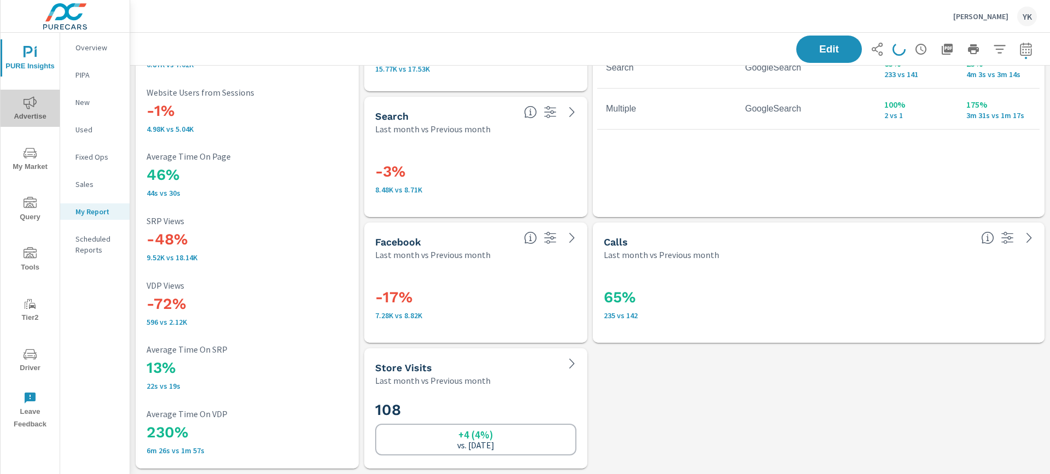
click at [29, 103] on icon "nav menu" at bounding box center [30, 102] width 13 height 13
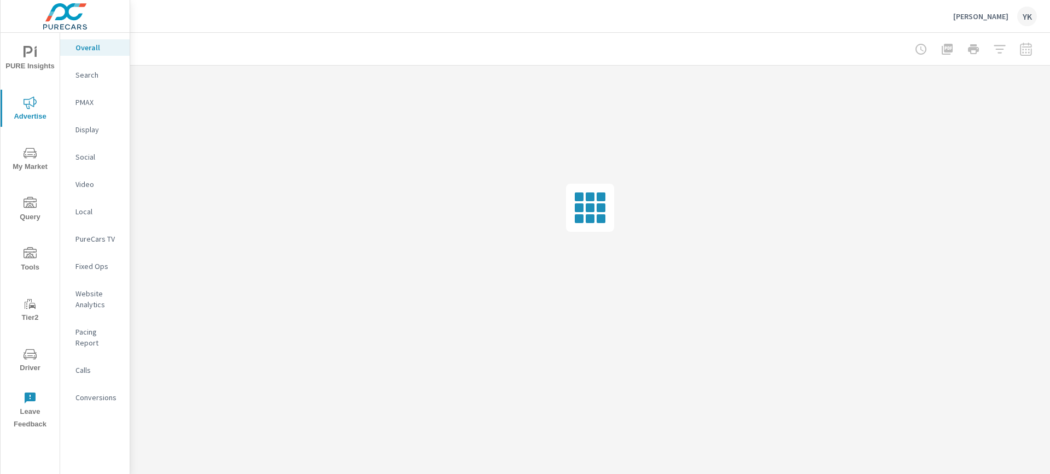
click at [95, 392] on p "Conversions" at bounding box center [97, 397] width 45 height 11
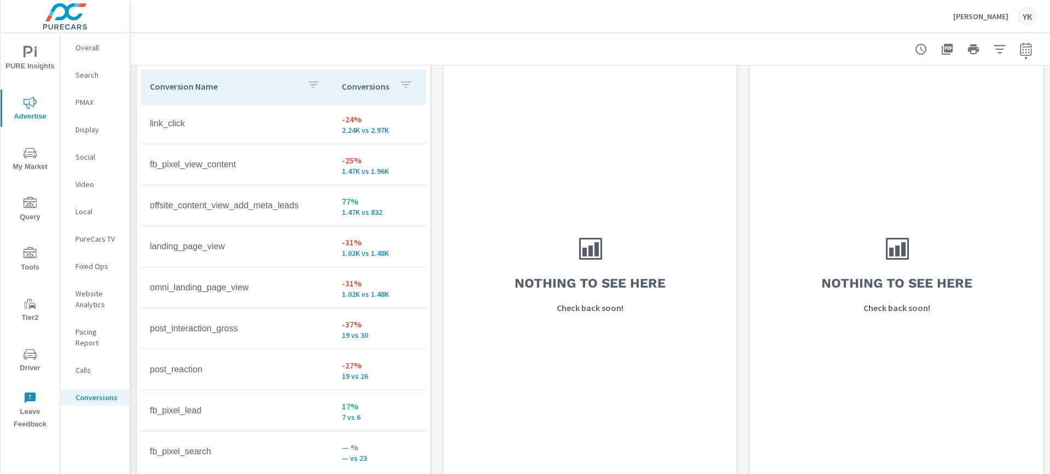
scroll to position [1113, 0]
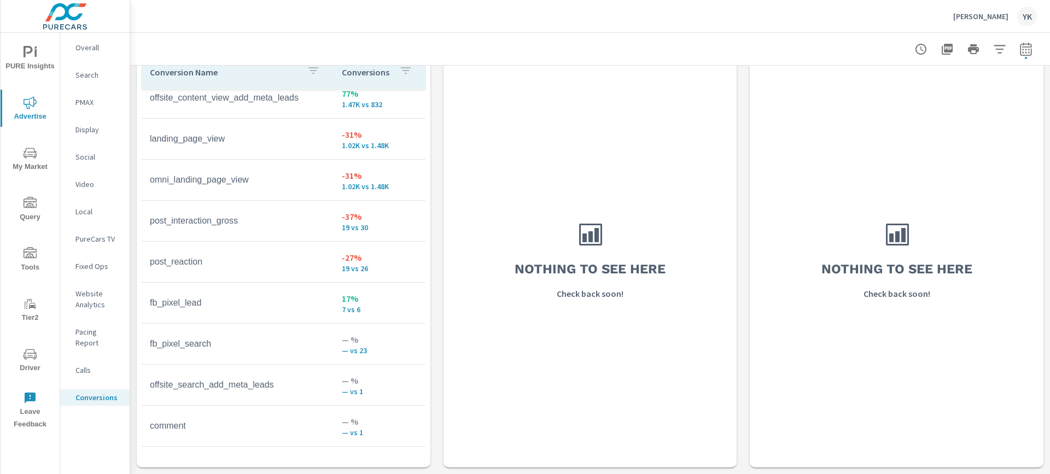
scroll to position [95, 0]
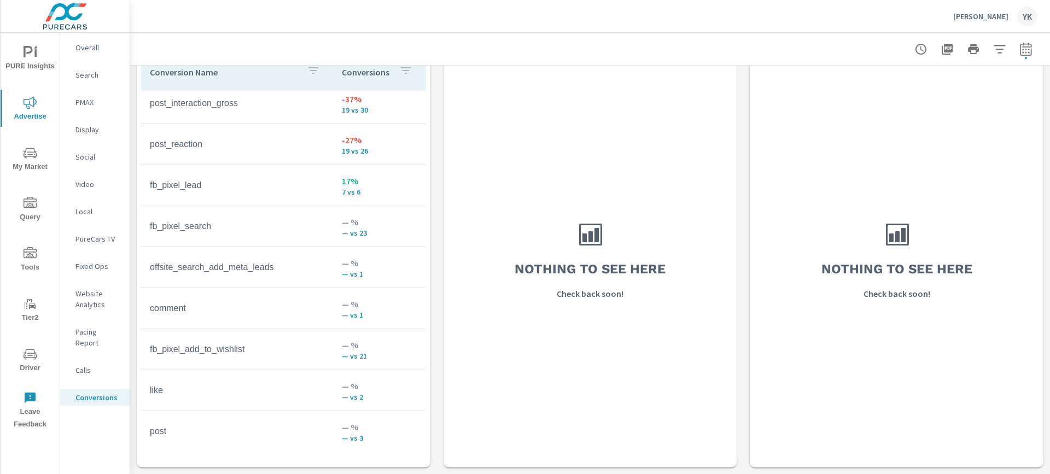
scroll to position [217, 0]
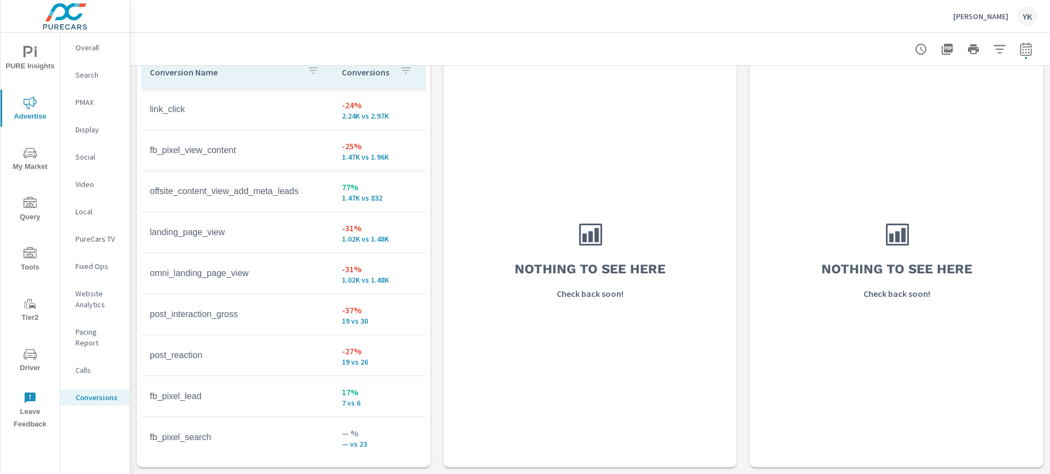
click at [81, 158] on p "Social" at bounding box center [97, 157] width 45 height 11
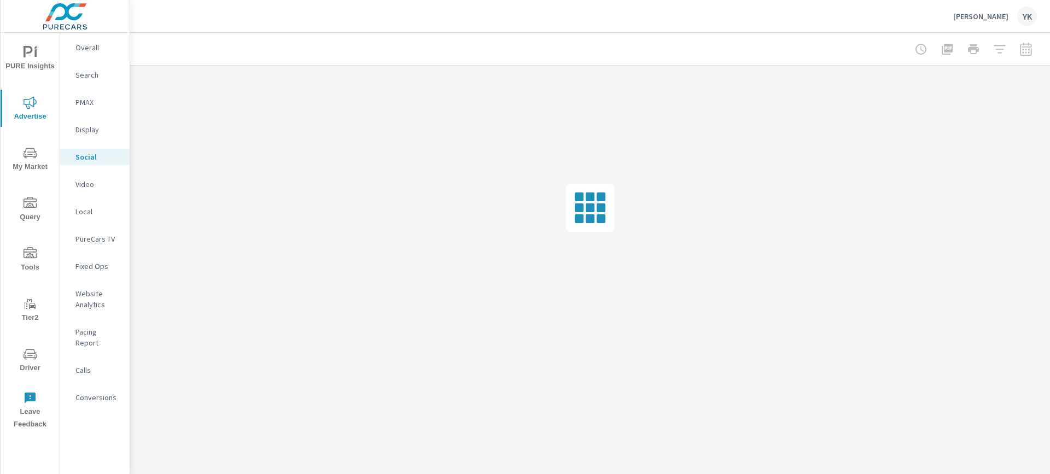
click at [1031, 51] on div at bounding box center [973, 49] width 127 height 22
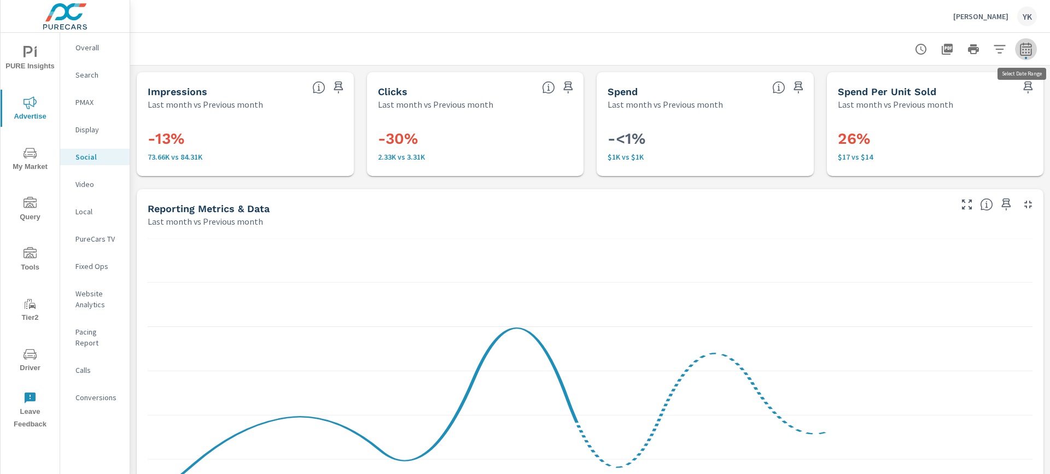
click at [1031, 51] on icon "button" at bounding box center [1025, 48] width 11 height 13
select select "Last month"
select select "Previous month"
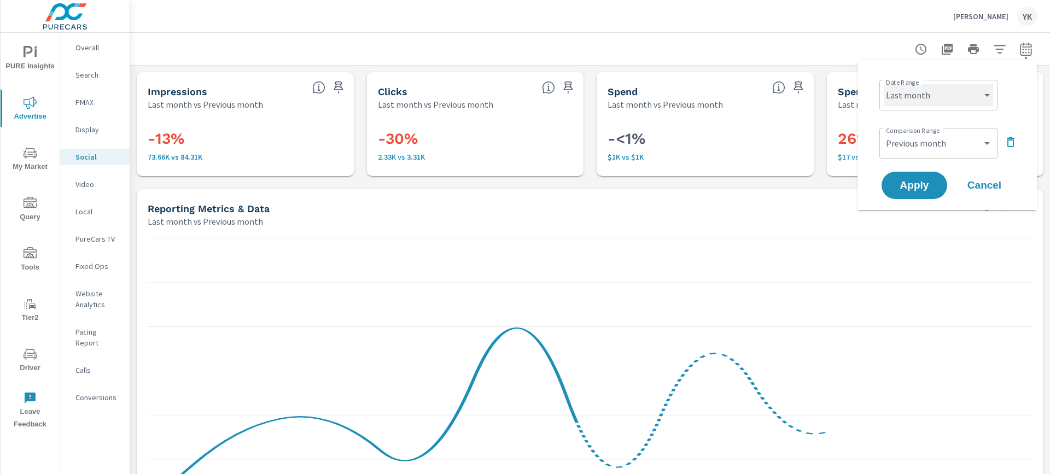
click at [951, 98] on select "Custom Yesterday Last week Last 7 days Last 14 days Last 30 days Last 45 days L…" at bounding box center [938, 95] width 109 height 22
select select "Month to date"
click at [884, 84] on select "Custom Yesterday Last week Last 7 days Last 14 days Last 30 days Last 45 days L…" at bounding box center [938, 95] width 109 height 22
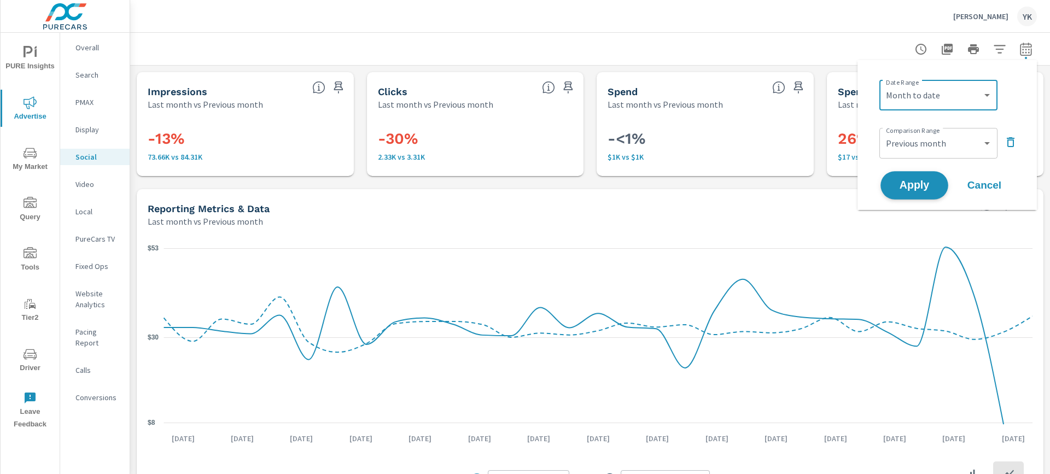
click at [917, 174] on button "Apply" at bounding box center [915, 185] width 68 height 28
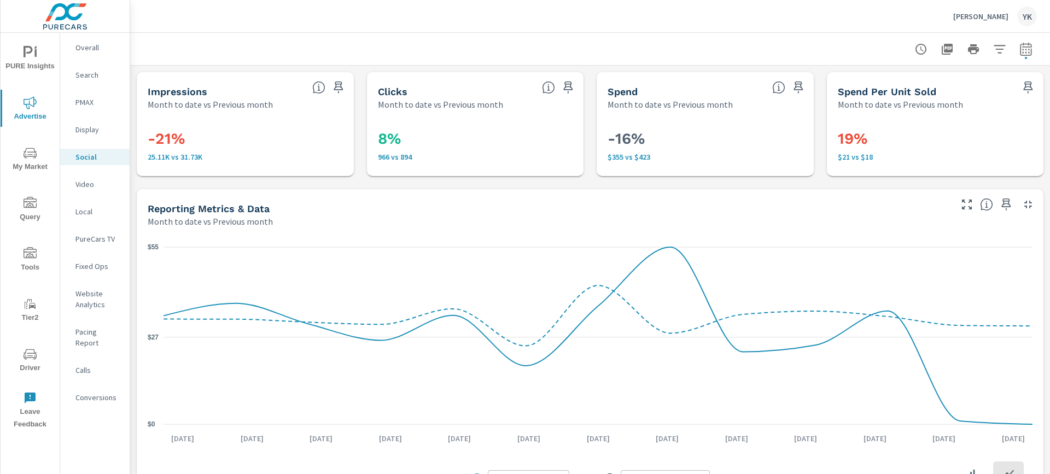
click at [94, 40] on div "Overall" at bounding box center [94, 47] width 69 height 16
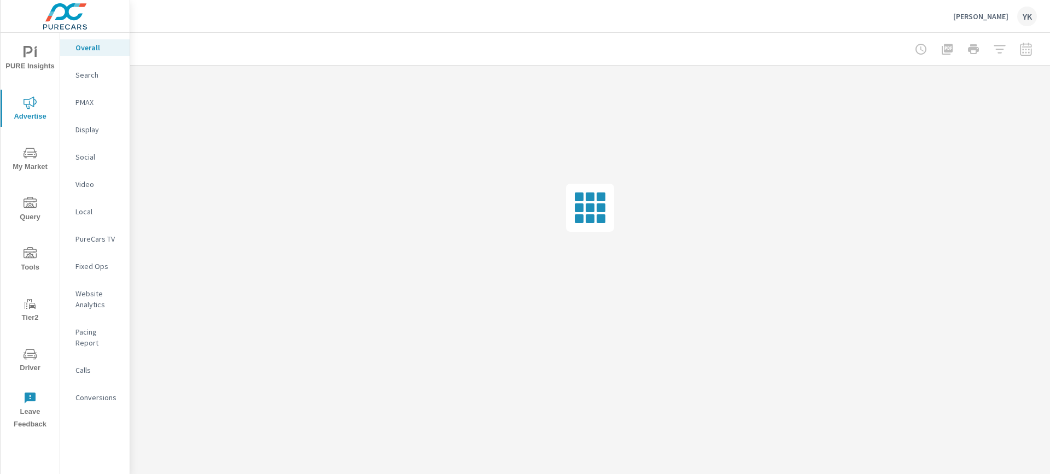
click at [1019, 46] on div at bounding box center [973, 49] width 127 height 22
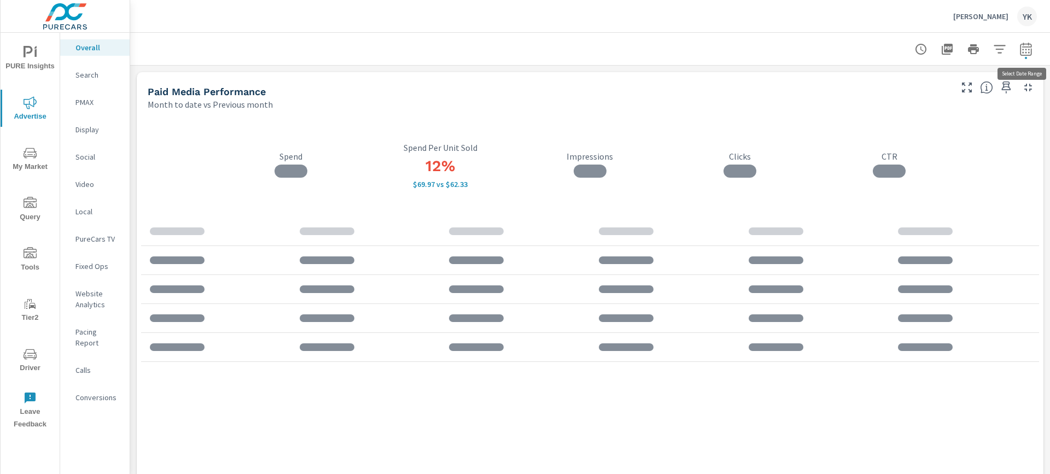
click at [1022, 53] on icon "button" at bounding box center [1025, 49] width 13 height 13
select select "Month to date"
select select "Previous month"
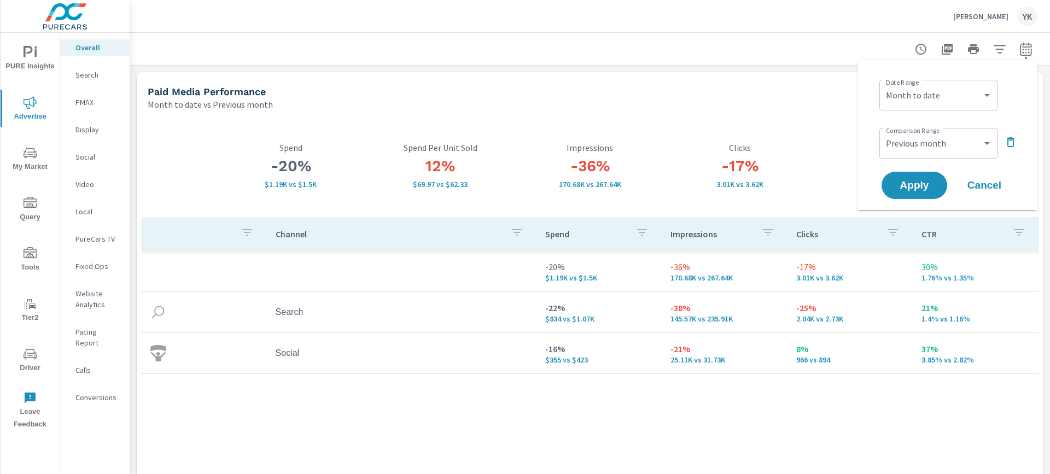
click at [1006, 136] on icon "button" at bounding box center [1010, 142] width 13 height 13
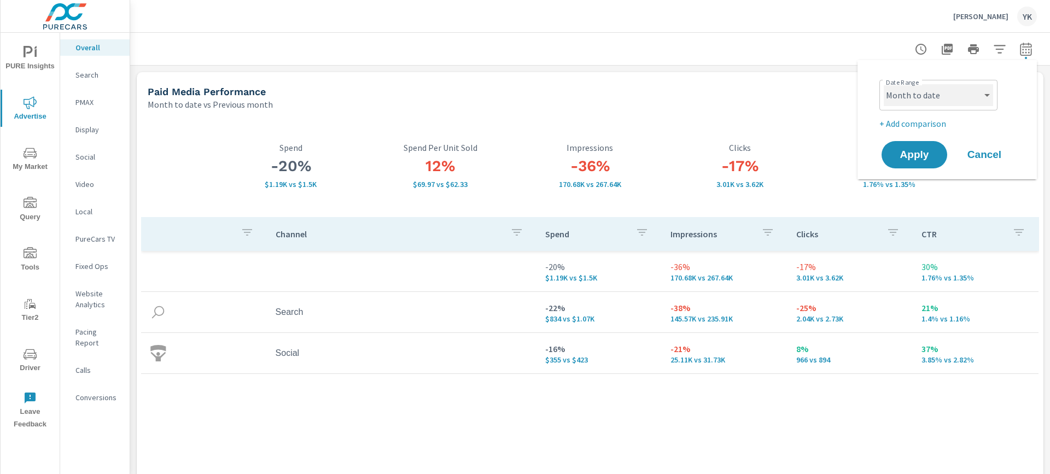
click at [943, 98] on select "Custom Yesterday Last week Last 7 days Last 14 days Last 30 days Last 45 days L…" at bounding box center [938, 95] width 109 height 22
select select "Last month"
click at [884, 84] on select "Custom Yesterday Last week Last 7 days Last 14 days Last 30 days Last 45 days L…" at bounding box center [938, 95] width 109 height 22
click at [921, 150] on span "Apply" at bounding box center [914, 155] width 45 height 10
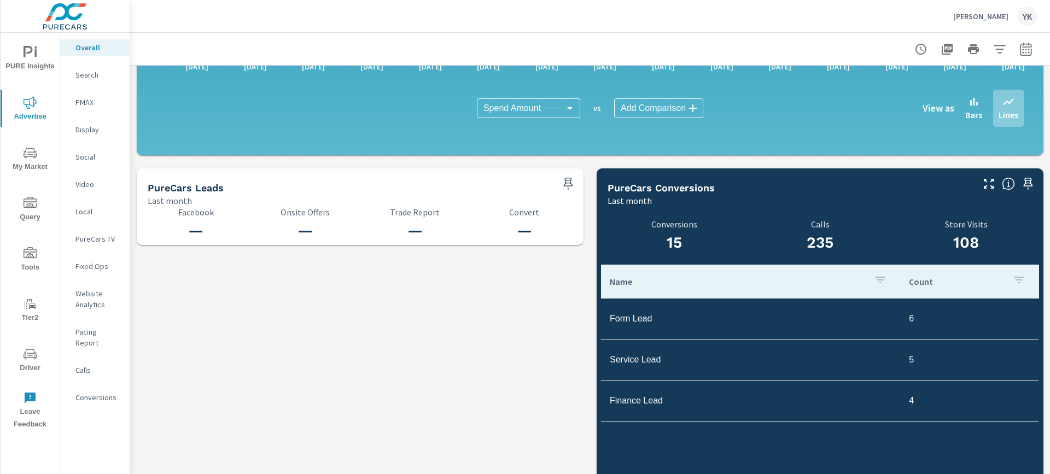
scroll to position [1116, 0]
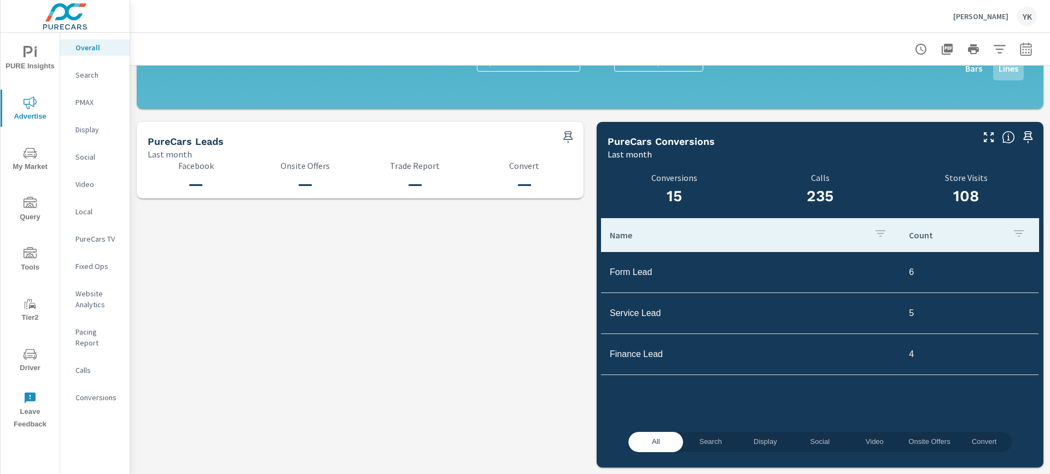
click at [84, 392] on p "Conversions" at bounding box center [97, 397] width 45 height 11
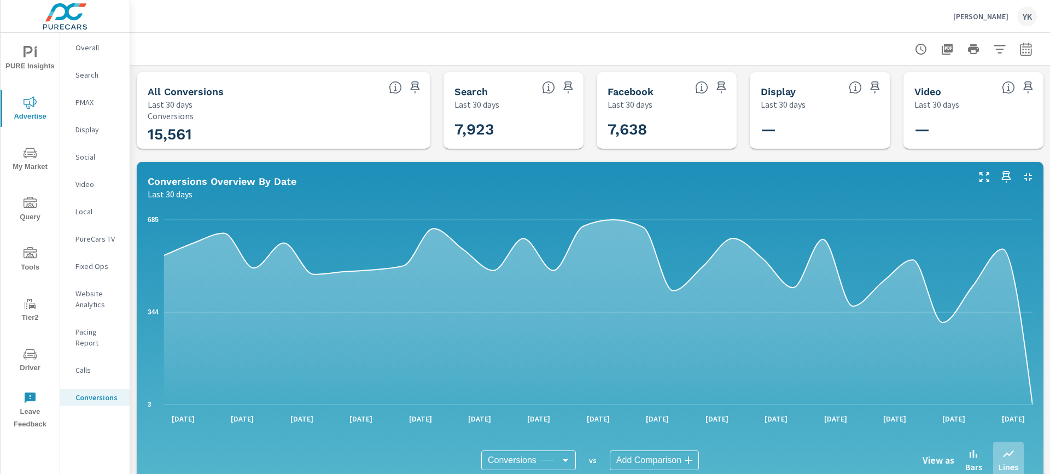
click at [1026, 58] on button "button" at bounding box center [1026, 49] width 22 height 22
select select "Last 30 days"
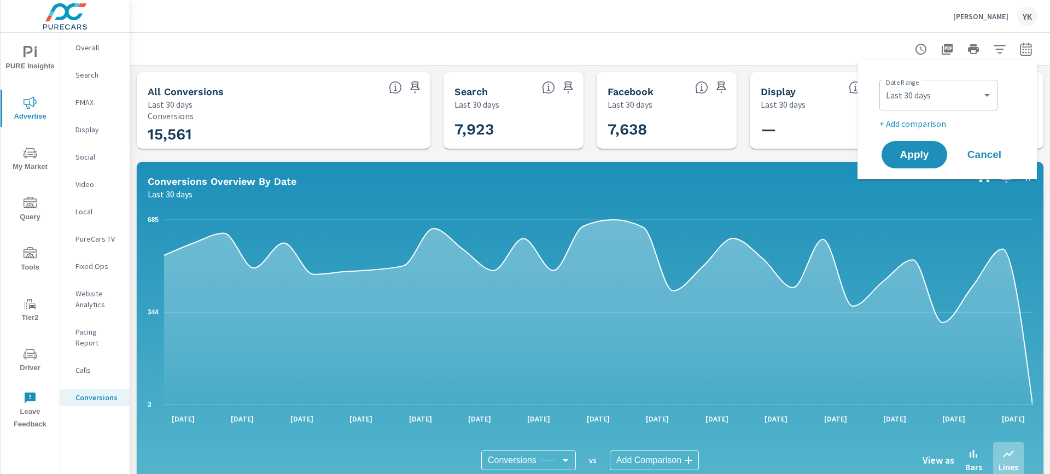
click at [1026, 57] on button "button" at bounding box center [1026, 49] width 22 height 22
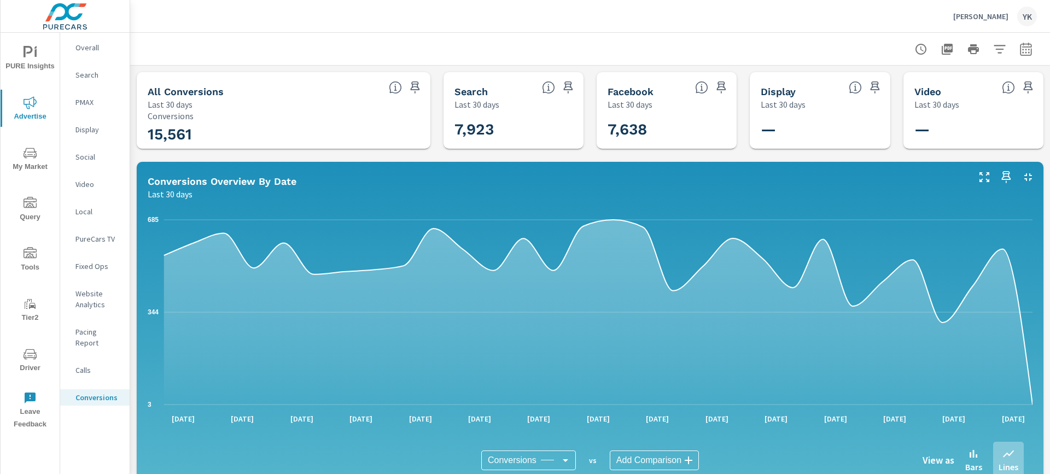
click at [1010, 46] on div at bounding box center [973, 49] width 127 height 22
click at [1025, 46] on icon "button" at bounding box center [1025, 48] width 11 height 13
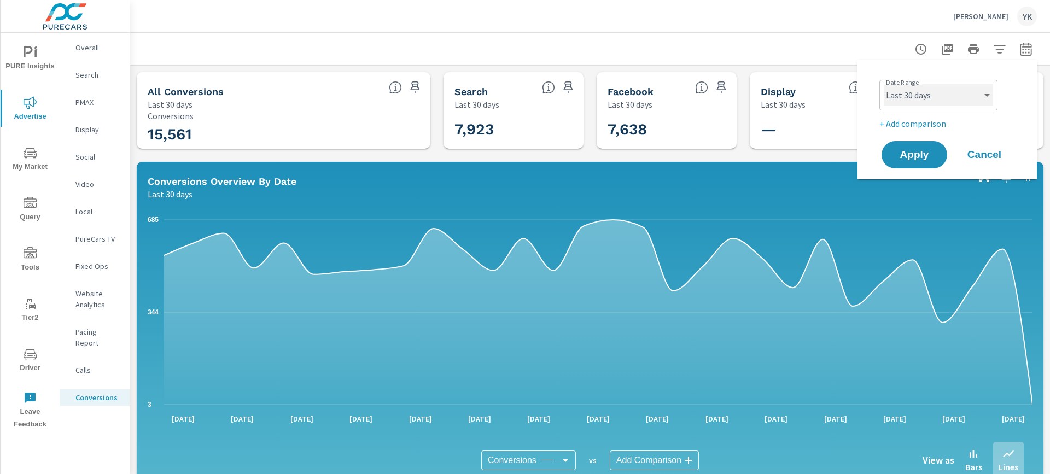
click at [969, 86] on select "Custom Yesterday Last week Last 7 days Last 14 days Last 30 days Last 45 days L…" at bounding box center [938, 95] width 109 height 22
select select "Last month"
click at [884, 84] on select "Custom Yesterday Last week Last 7 days Last 14 days Last 30 days Last 45 days L…" at bounding box center [938, 95] width 109 height 22
click at [908, 154] on span "Apply" at bounding box center [914, 155] width 45 height 10
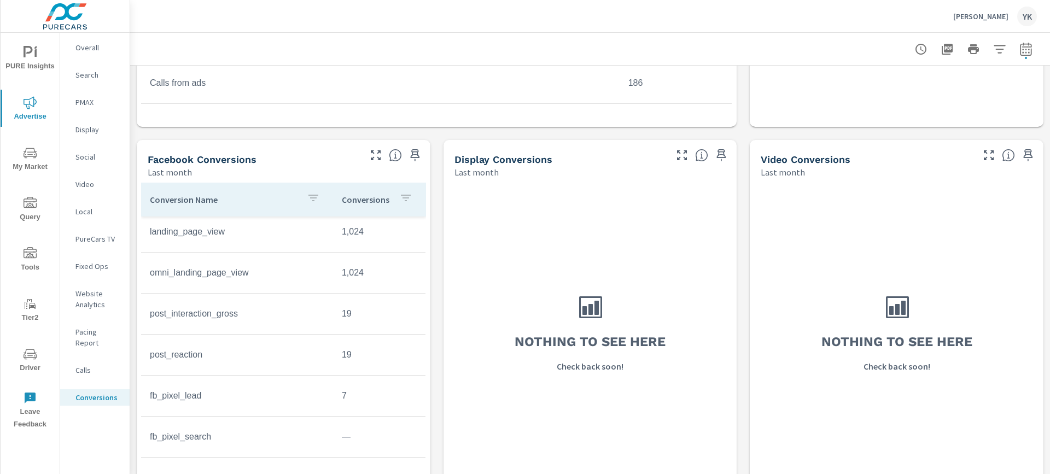
scroll to position [758, 0]
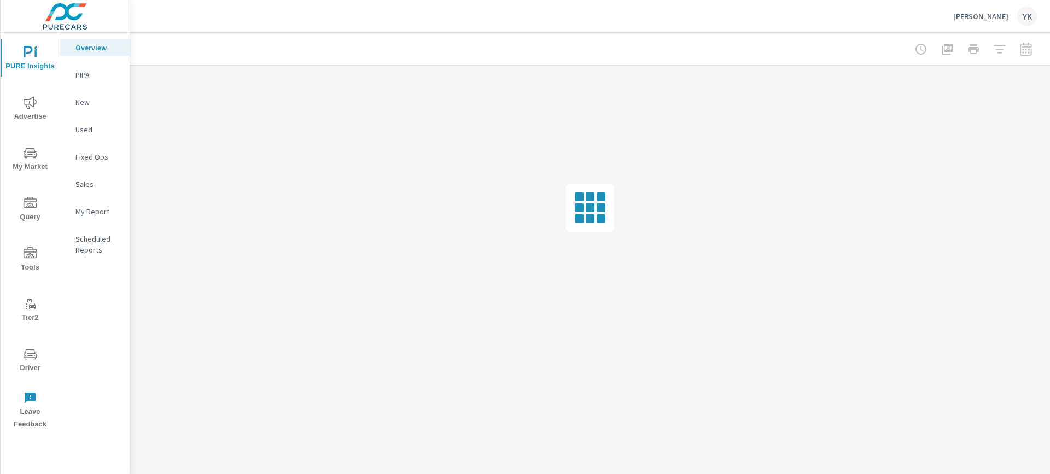
click at [90, 209] on p "My Report" at bounding box center [97, 211] width 45 height 11
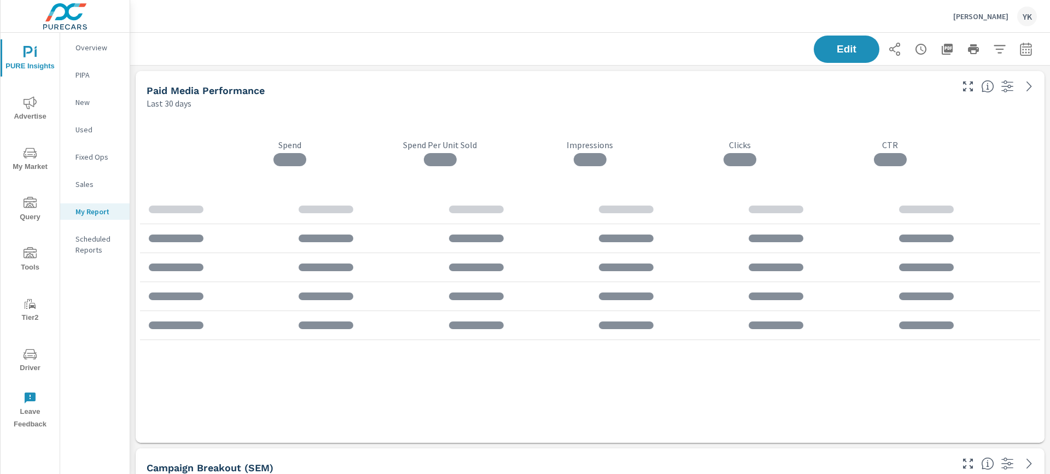
scroll to position [2899, 920]
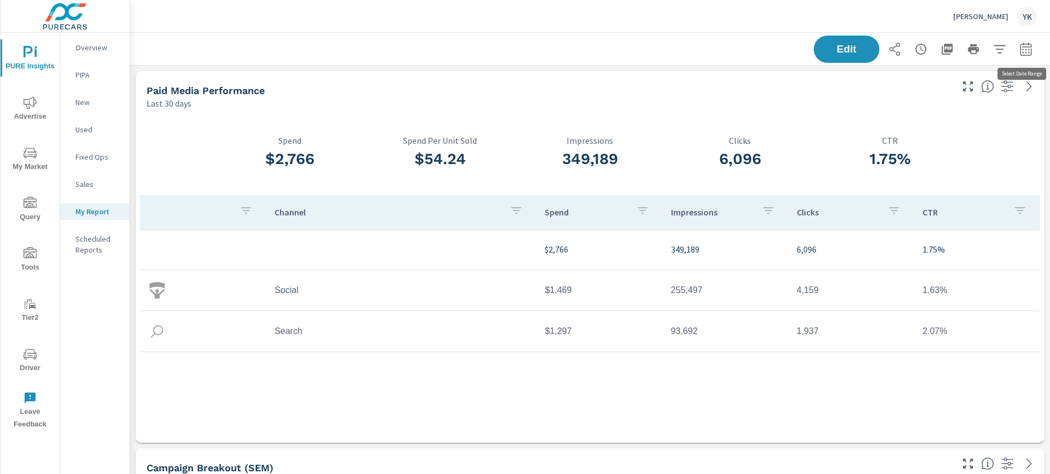
click at [1023, 50] on icon "button" at bounding box center [1025, 49] width 13 height 13
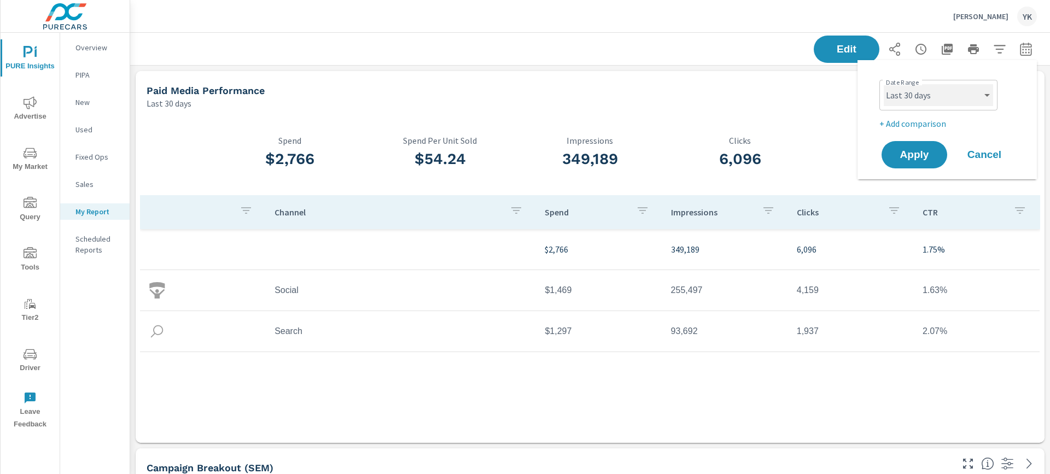
click at [915, 100] on select "Custom [DATE] Last week Last 7 days Last 14 days Last 30 days Last 45 days Last…" at bounding box center [938, 95] width 109 height 22
select select "Last month"
click at [884, 84] on select "Custom [DATE] Last week Last 7 days Last 14 days Last 30 days Last 45 days Last…" at bounding box center [938, 95] width 109 height 22
click at [896, 121] on p "+ Add comparison" at bounding box center [949, 123] width 140 height 13
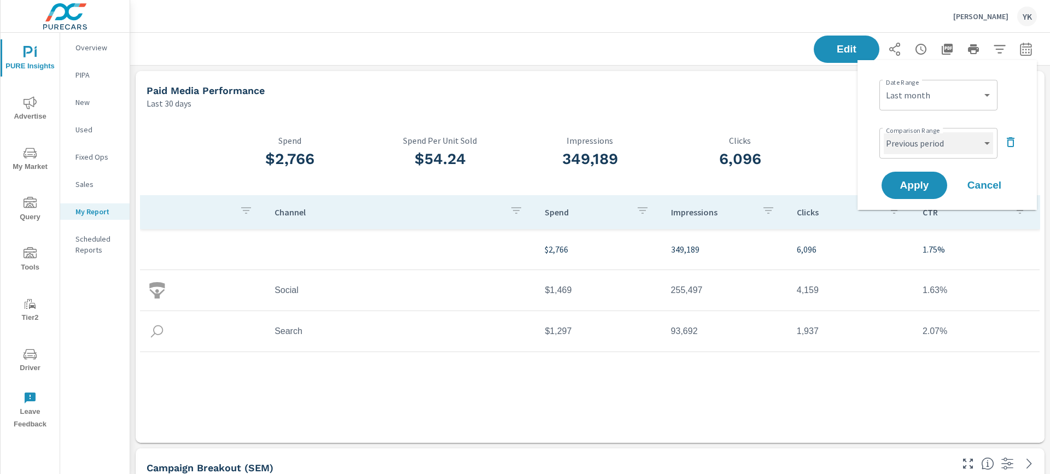
click at [899, 134] on select "Custom Previous period Previous month Previous year" at bounding box center [938, 143] width 109 height 22
select select "Previous month"
click at [884, 132] on select "Custom Previous period Previous month Previous year" at bounding box center [938, 143] width 109 height 22
click at [905, 180] on span "Apply" at bounding box center [914, 185] width 45 height 10
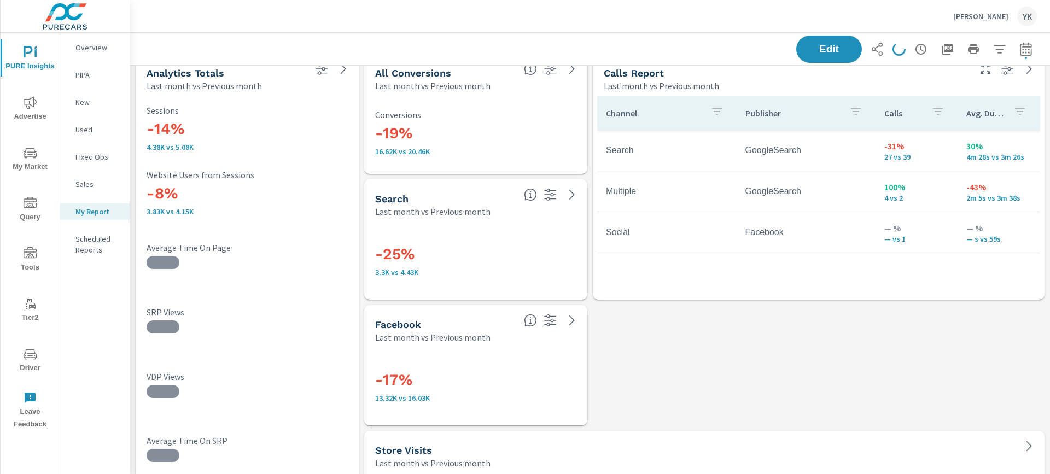
scroll to position [2490, 0]
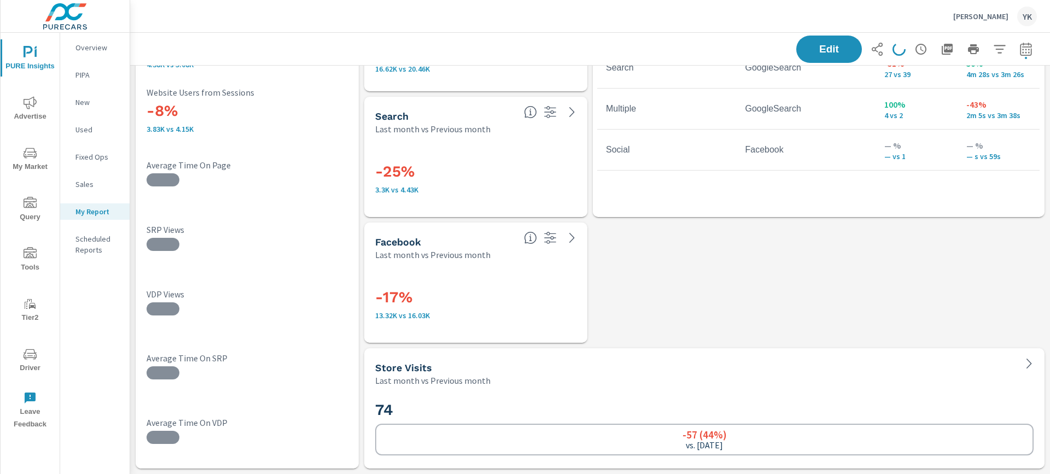
click at [25, 115] on span "Advertise" at bounding box center [30, 109] width 53 height 27
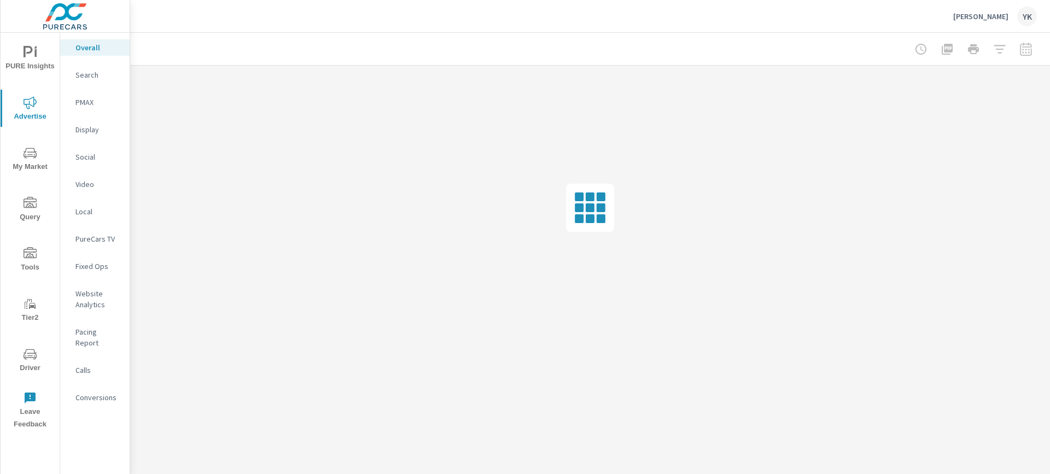
click at [82, 392] on p "Conversions" at bounding box center [97, 397] width 45 height 11
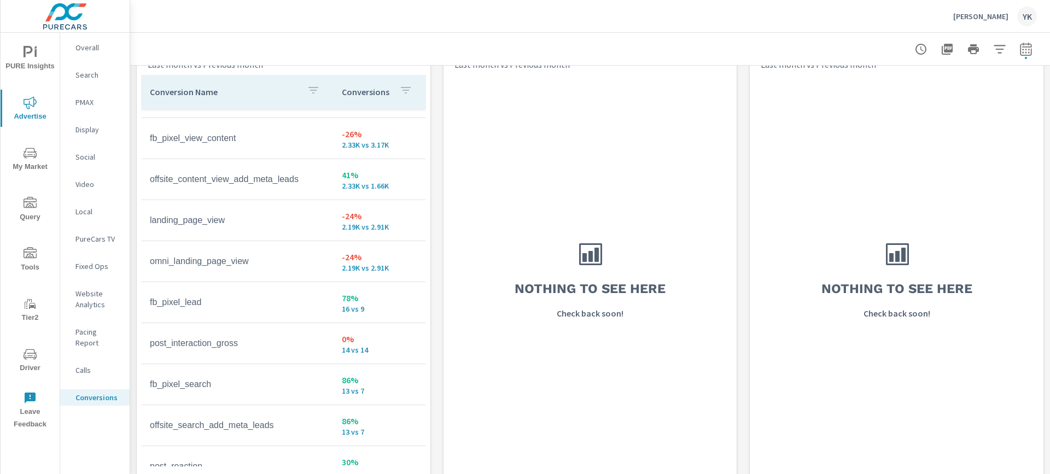
scroll to position [38, 0]
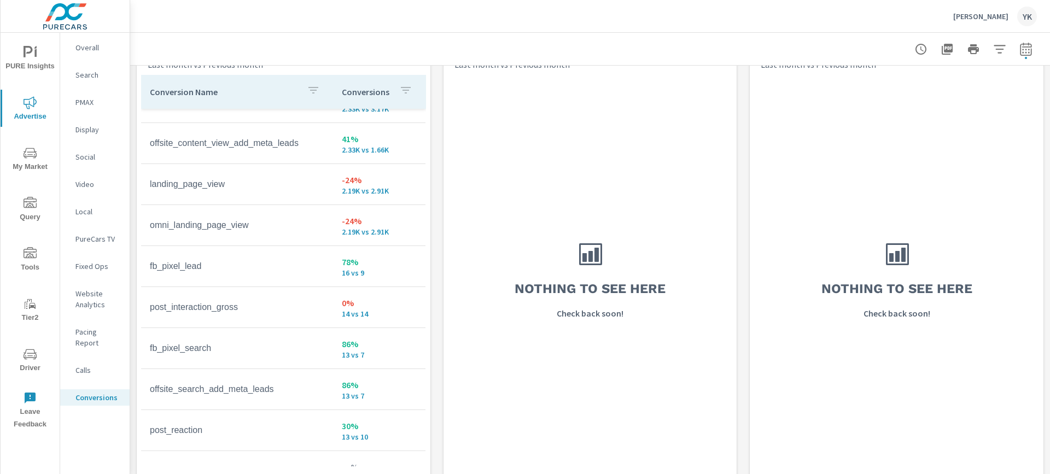
scroll to position [68, 0]
click at [27, 369] on span "Driver" at bounding box center [30, 361] width 53 height 27
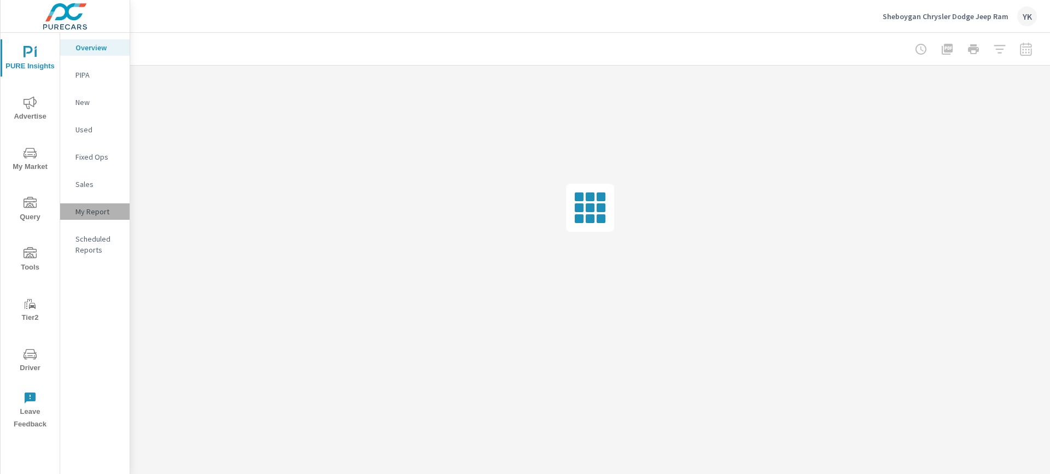
click at [84, 209] on p "My Report" at bounding box center [97, 211] width 45 height 11
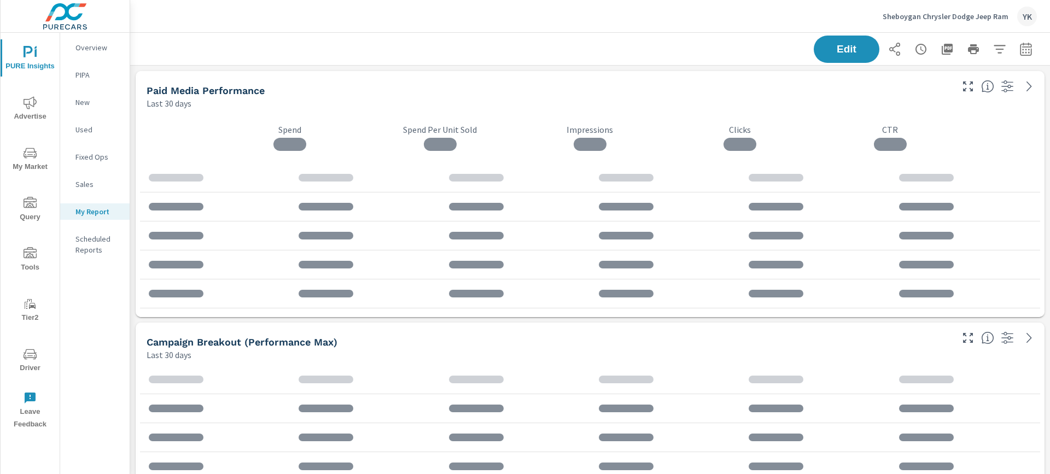
scroll to position [2019, 920]
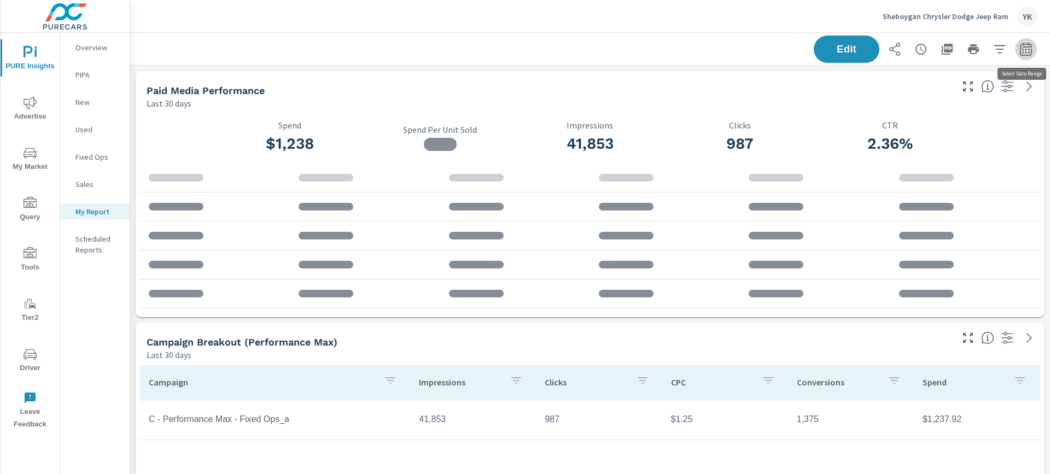
click at [1021, 47] on icon "button" at bounding box center [1025, 48] width 11 height 13
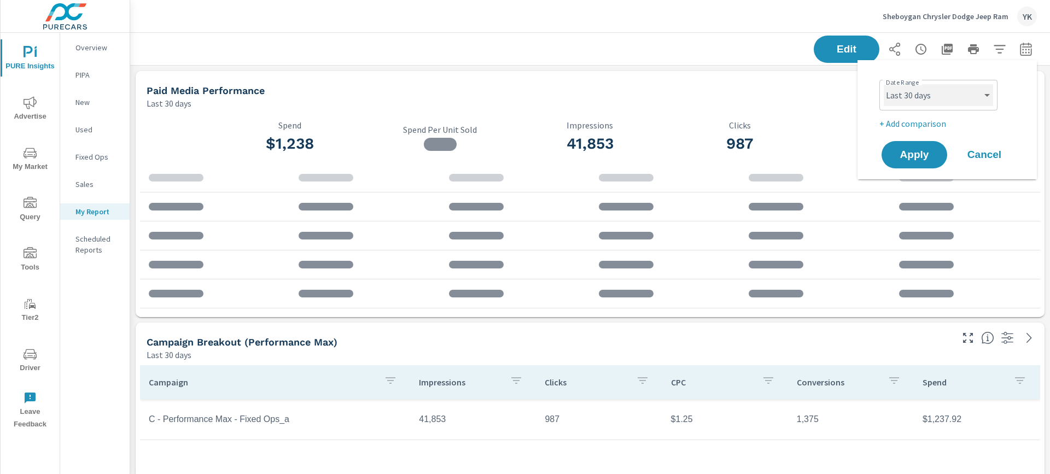
click at [944, 94] on select "Custom [DATE] Last week Last 7 days Last 14 days Last 30 days Last 45 days Last…" at bounding box center [938, 95] width 109 height 22
select select "Last month"
click at [884, 84] on select "Custom [DATE] Last week Last 7 days Last 14 days Last 30 days Last 45 days Last…" at bounding box center [938, 95] width 109 height 22
click at [911, 157] on span "Apply" at bounding box center [914, 155] width 45 height 10
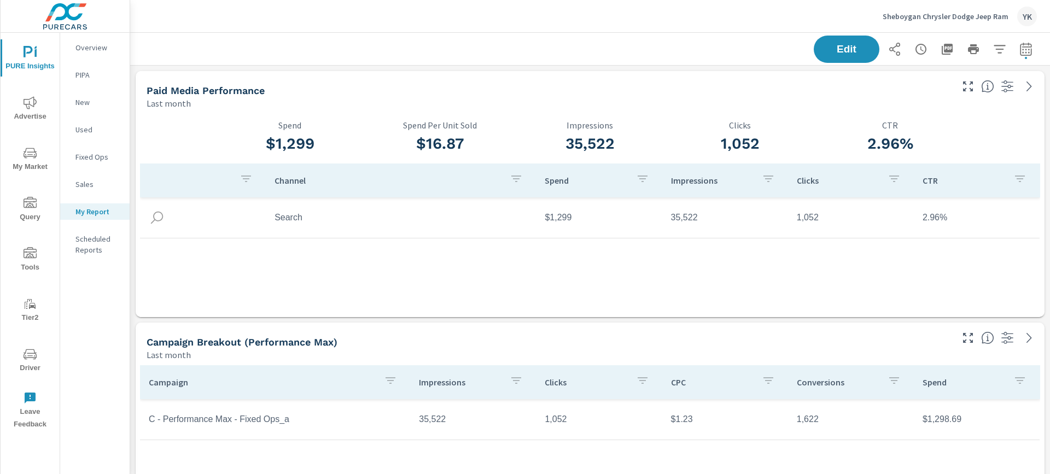
click at [897, 49] on icon "button" at bounding box center [894, 49] width 13 height 13
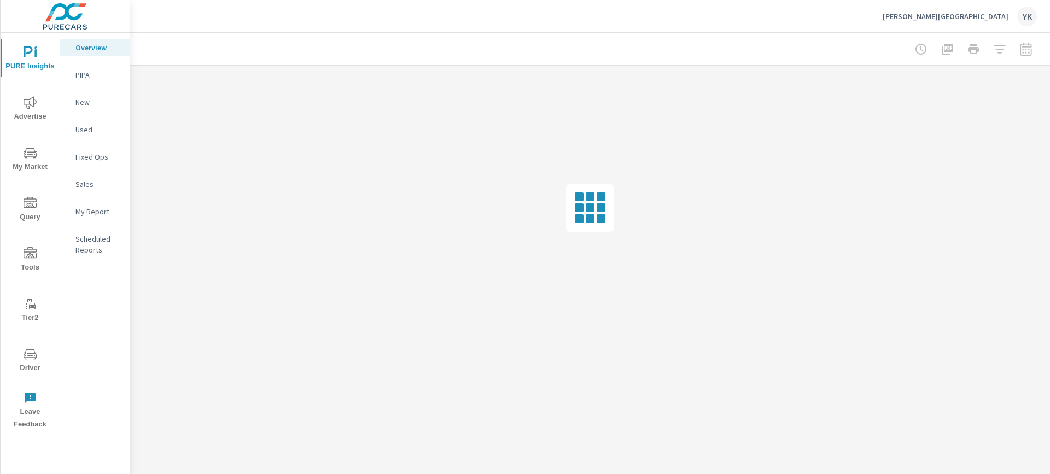
click at [81, 207] on p "My Report" at bounding box center [97, 211] width 45 height 11
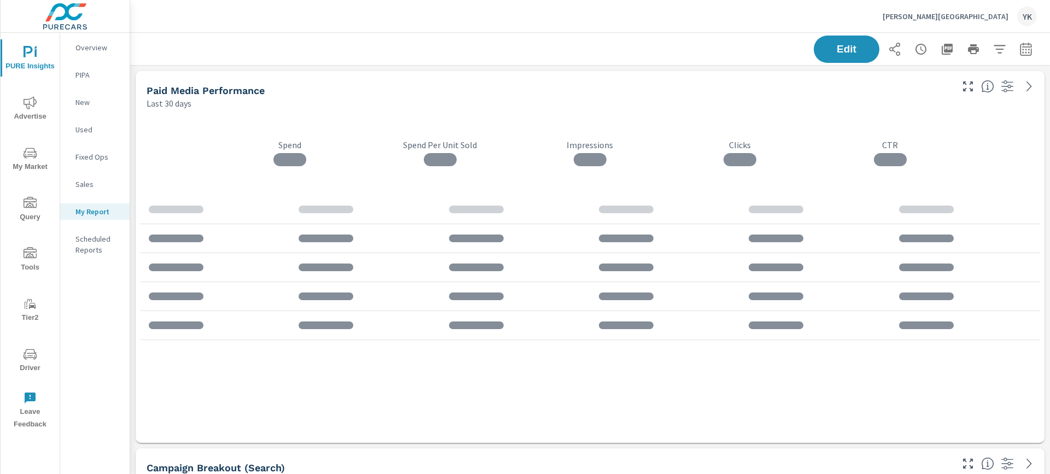
scroll to position [3780, 920]
click at [1030, 55] on icon "button" at bounding box center [1025, 48] width 11 height 13
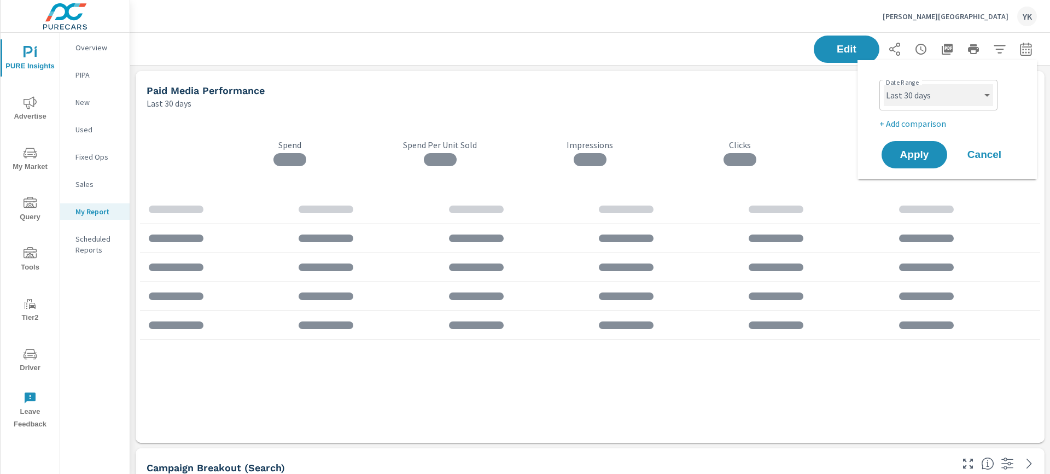
click at [975, 84] on select "Custom Yesterday Last week Last 7 days Last 14 days Last 30 days Last 45 days L…" at bounding box center [938, 95] width 109 height 22
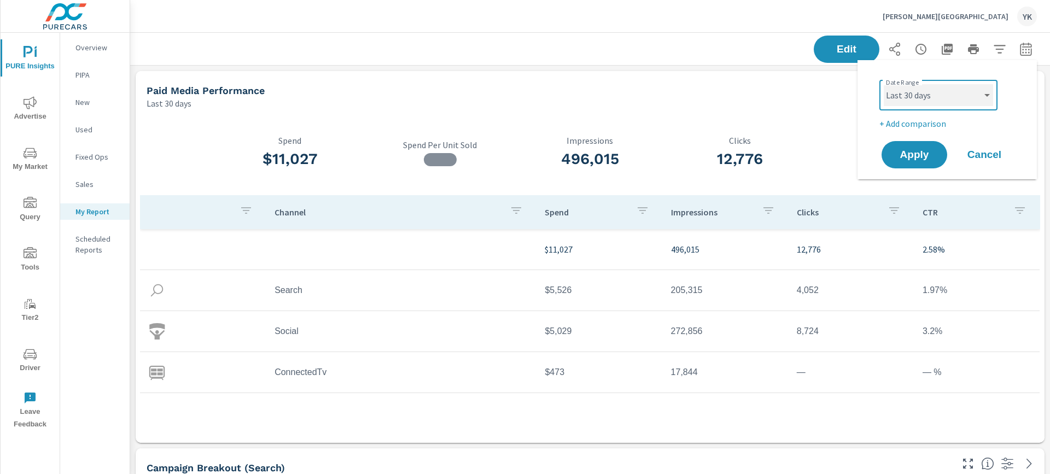
select select "Last month"
click at [884, 84] on select "Custom Yesterday Last week Last 7 days Last 14 days Last 30 days Last 45 days L…" at bounding box center [938, 95] width 109 height 22
click at [934, 126] on p "+ Add comparison" at bounding box center [949, 123] width 140 height 13
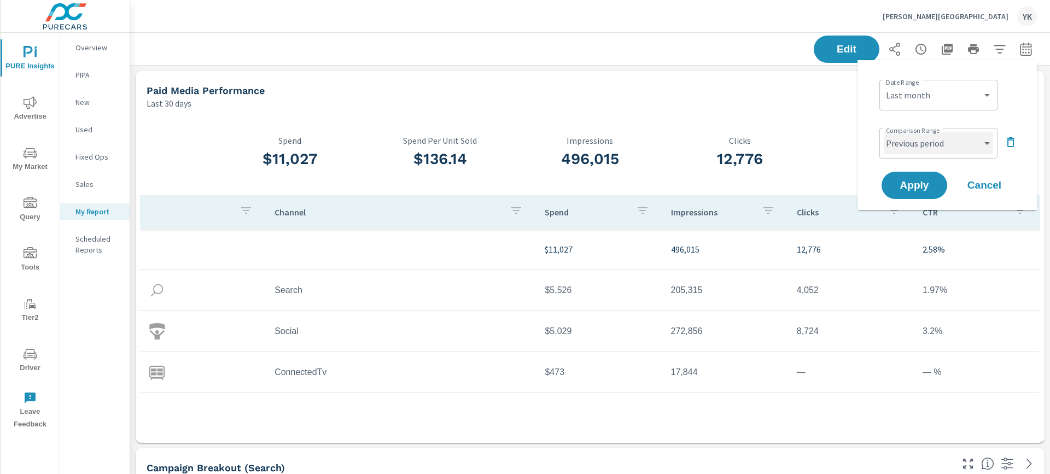
click at [933, 138] on select "Custom Previous period Previous month Previous year" at bounding box center [938, 143] width 109 height 22
select select "Previous month"
click at [884, 132] on select "Custom Previous period Previous month Previous year" at bounding box center [938, 143] width 109 height 22
click at [930, 182] on span "Apply" at bounding box center [914, 185] width 45 height 10
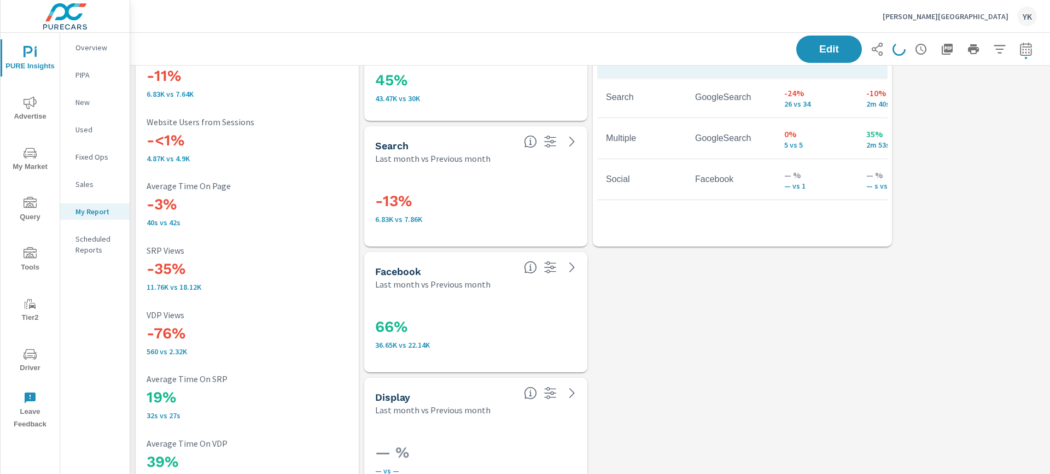
scroll to position [3371, 0]
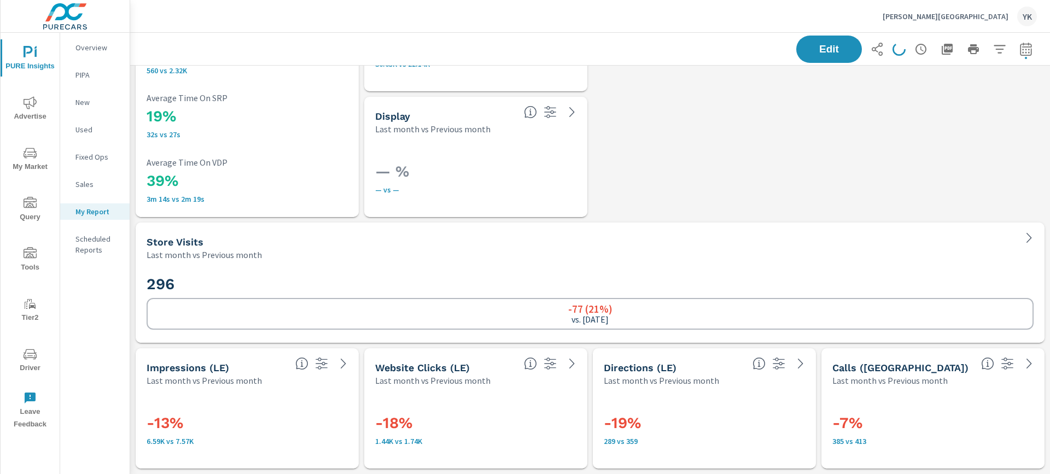
click at [29, 112] on span "Advertise" at bounding box center [30, 109] width 53 height 27
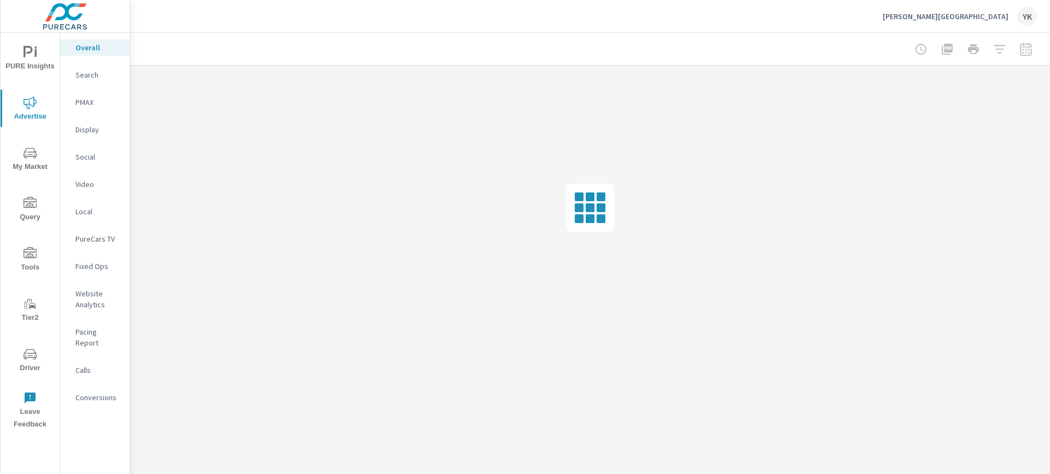
click at [92, 392] on p "Conversions" at bounding box center [97, 397] width 45 height 11
click at [69, 36] on nav "Overall Search PMAX Display Social Video Local PureCars TV Fixed Ops Website An…" at bounding box center [94, 227] width 69 height 388
click at [75, 40] on div "Overall" at bounding box center [94, 47] width 69 height 16
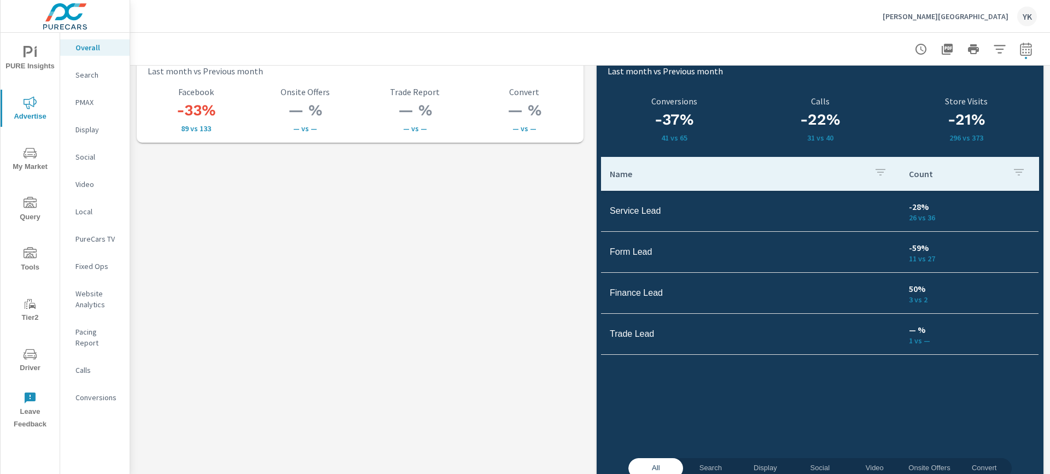
scroll to position [1518, 0]
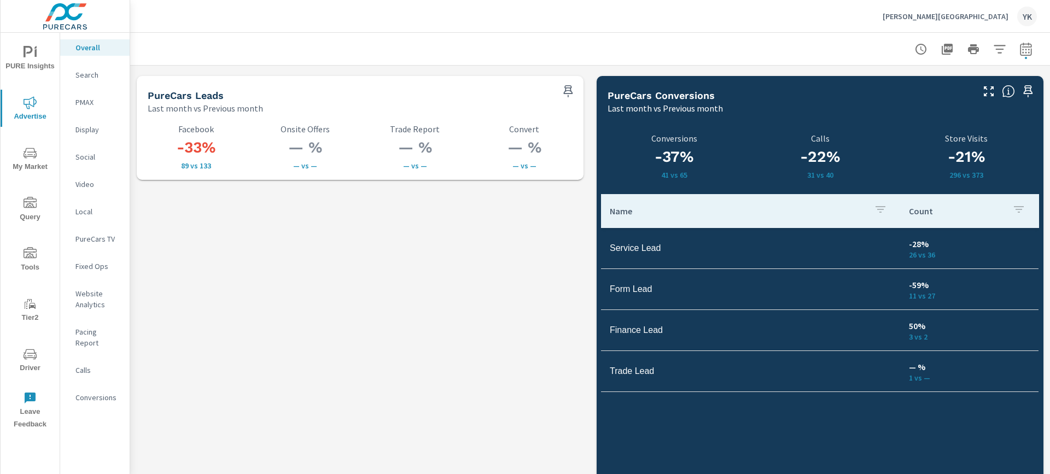
click at [26, 356] on icon "nav menu" at bounding box center [30, 354] width 13 height 13
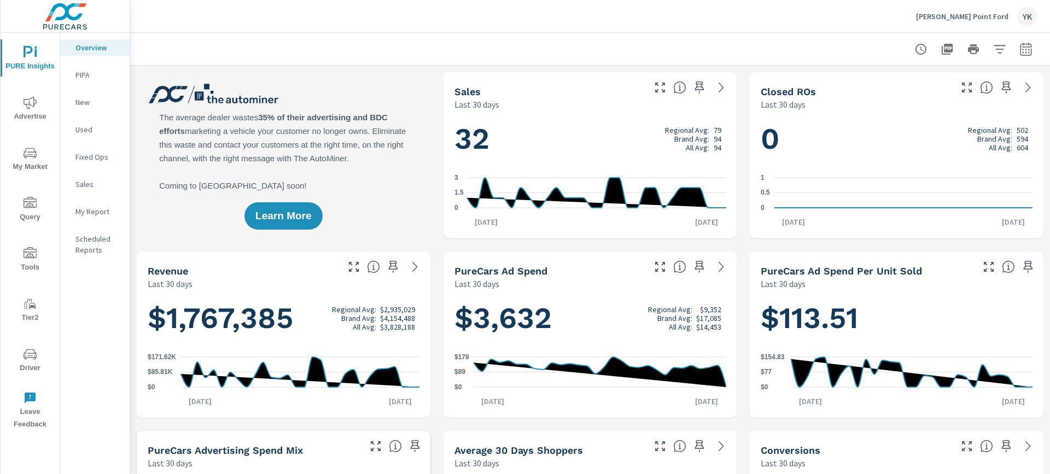
click at [40, 93] on button "Advertise" at bounding box center [30, 108] width 59 height 37
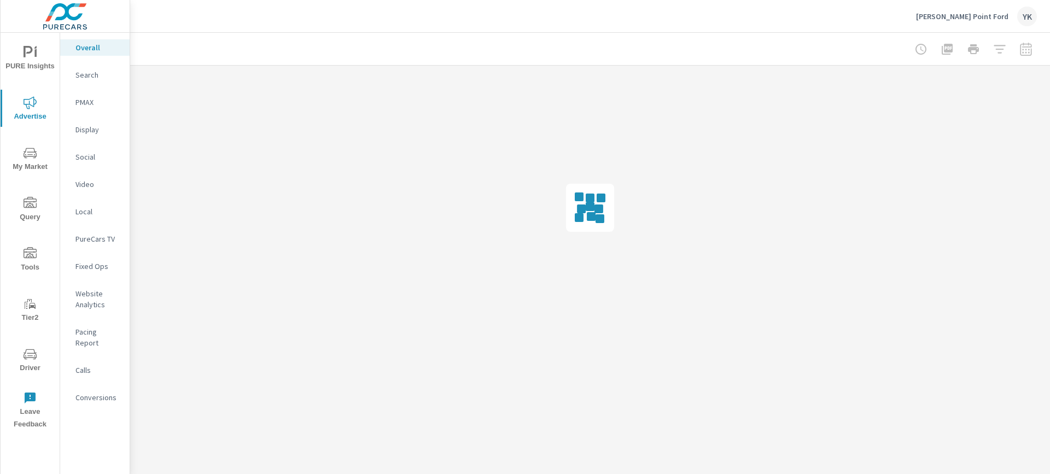
click at [90, 167] on nav "Overall Search PMAX Display Social Video Local PureCars TV Fixed Ops Website An…" at bounding box center [94, 227] width 69 height 388
click at [1027, 46] on div at bounding box center [973, 49] width 127 height 22
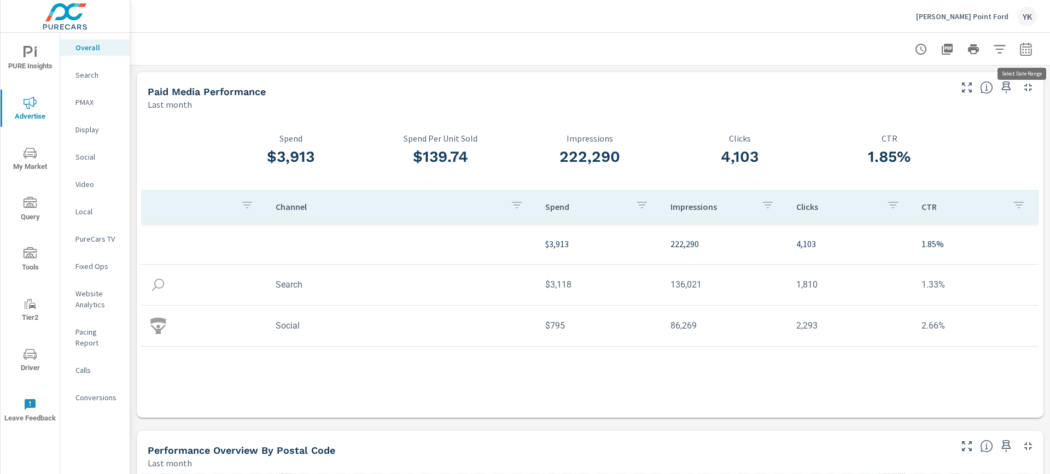
click at [1026, 48] on icon "button" at bounding box center [1025, 49] width 13 height 13
select select "Last month"
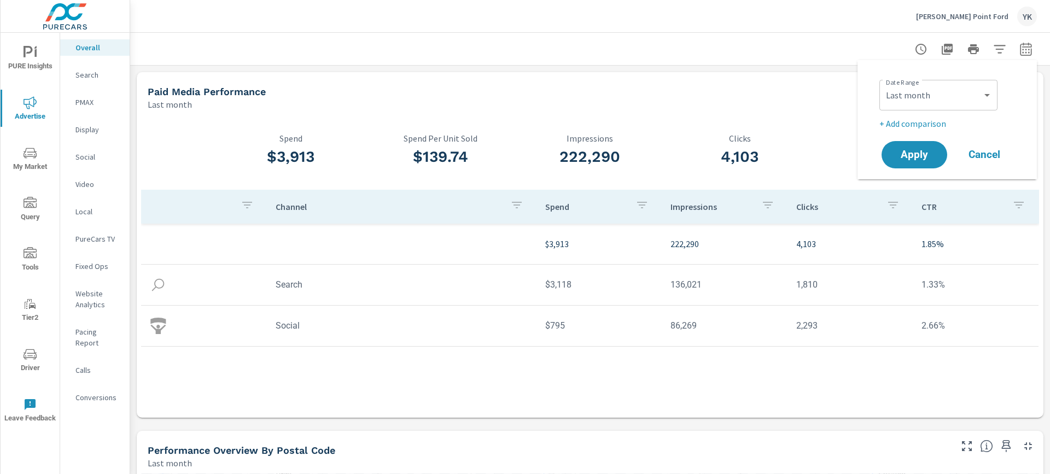
click at [546, 103] on div "Last month" at bounding box center [549, 104] width 802 height 13
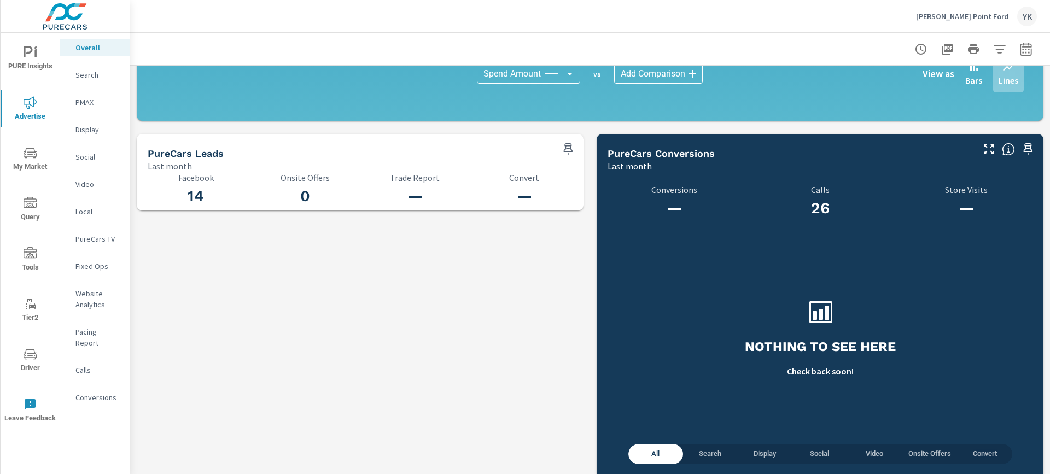
scroll to position [1108, 0]
